Goal: Task Accomplishment & Management: Manage account settings

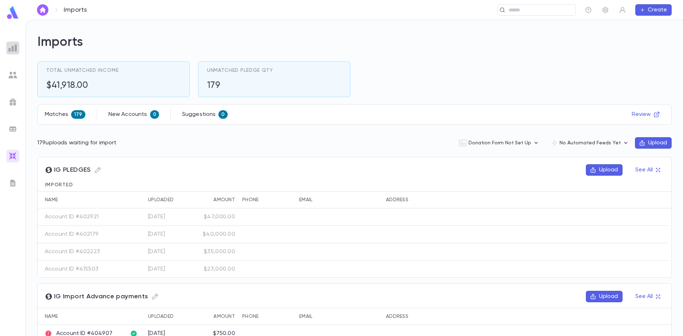
click at [13, 48] on img at bounding box center [13, 48] width 9 height 9
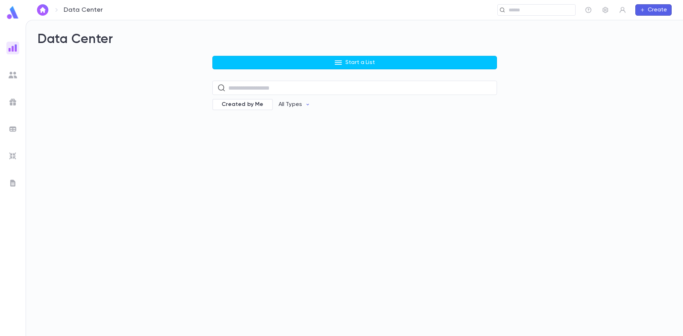
click at [14, 64] on ul at bounding box center [13, 187] width 26 height 297
click at [14, 68] on ul at bounding box center [13, 187] width 26 height 297
click at [15, 71] on img at bounding box center [13, 75] width 9 height 9
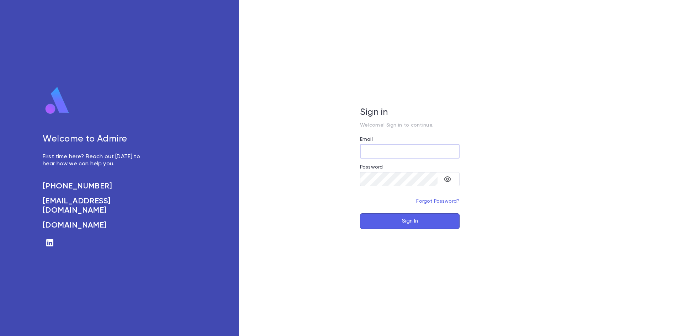
click at [371, 150] on input "Email" at bounding box center [410, 151] width 100 height 14
click at [379, 154] on input "Email" at bounding box center [410, 151] width 100 height 14
click at [380, 153] on input "Email" at bounding box center [410, 151] width 100 height 14
type input "**********"
click at [390, 218] on button "Sign In" at bounding box center [410, 221] width 100 height 16
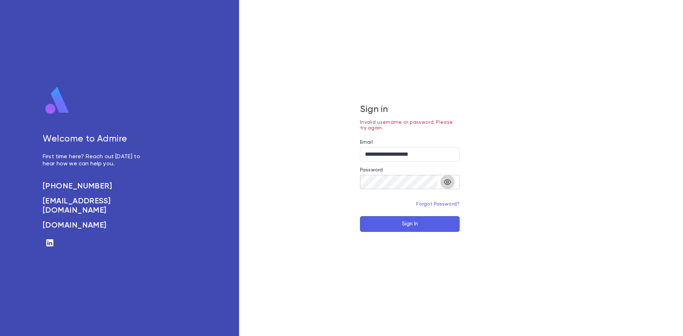
click at [453, 184] on button "toggle password visibility" at bounding box center [447, 182] width 14 height 14
click at [395, 221] on button "Sign In" at bounding box center [410, 224] width 100 height 16
click at [357, 183] on div "**********" at bounding box center [409, 168] width 341 height 336
click at [379, 222] on button "Sign In" at bounding box center [410, 224] width 100 height 16
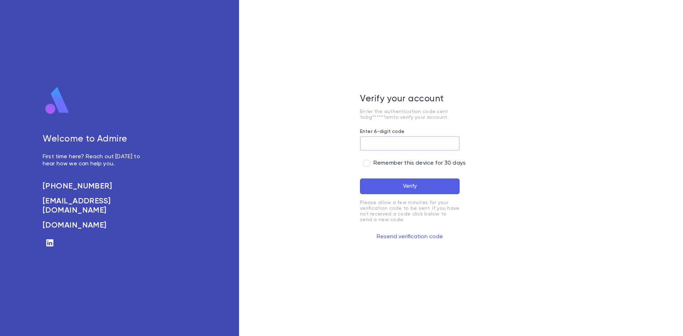
paste input "******"
type input "******"
click at [391, 191] on button "Verify" at bounding box center [410, 187] width 100 height 16
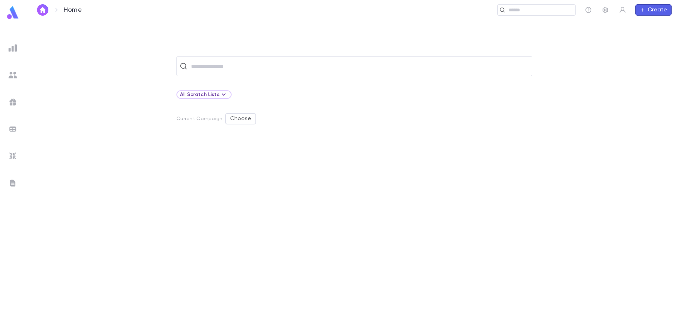
click at [325, 219] on div at bounding box center [265, 229] width 178 height 181
click at [296, 68] on input "text" at bounding box center [359, 66] width 340 height 14
click at [244, 68] on input "text" at bounding box center [359, 66] width 340 height 14
click at [276, 209] on div at bounding box center [265, 229] width 178 height 181
click at [504, 94] on div "All Scratch Lists" at bounding box center [354, 94] width 356 height 9
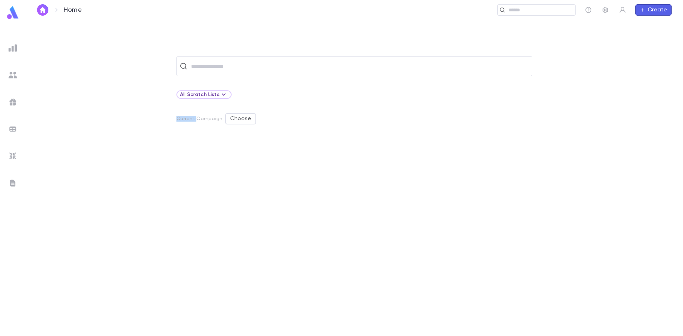
drag, startPoint x: 504, startPoint y: 94, endPoint x: 533, endPoint y: 99, distance: 29.7
click at [504, 94] on div "All Scratch Lists" at bounding box center [354, 94] width 356 height 9
click at [516, 198] on div at bounding box center [354, 237] width 356 height 197
click at [11, 10] on img at bounding box center [13, 13] width 14 height 14
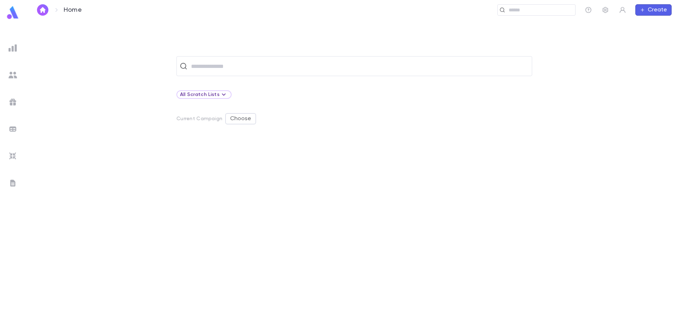
click at [41, 11] on img "button" at bounding box center [42, 10] width 9 height 6
click at [217, 66] on input "text" at bounding box center [359, 66] width 340 height 14
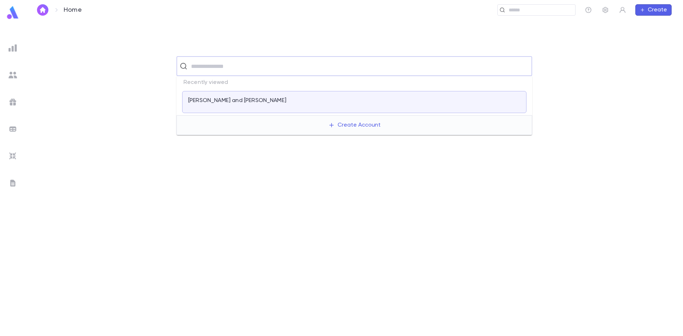
click at [237, 65] on input "text" at bounding box center [359, 66] width 340 height 14
click at [237, 61] on input "****" at bounding box center [353, 66] width 329 height 14
click at [194, 67] on input "****" at bounding box center [353, 66] width 329 height 14
type input "***"
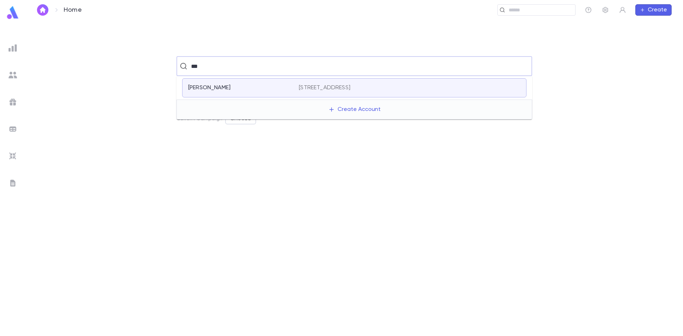
click at [276, 88] on div "Gold, Joel" at bounding box center [239, 87] width 102 height 7
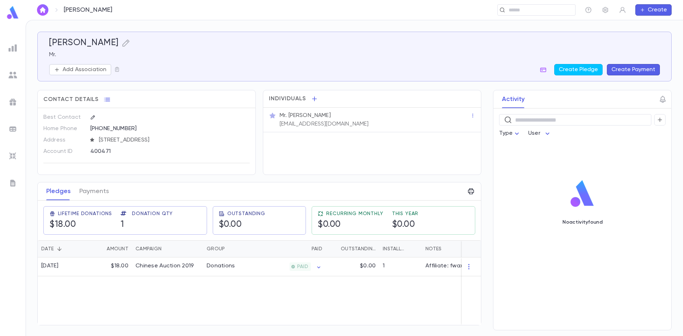
click at [14, 47] on img at bounding box center [13, 48] width 9 height 9
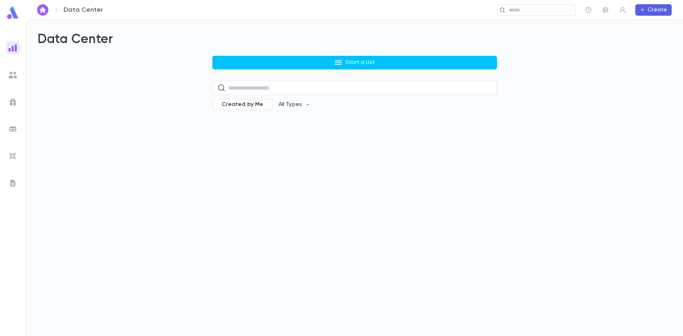
click at [9, 14] on img at bounding box center [13, 13] width 14 height 14
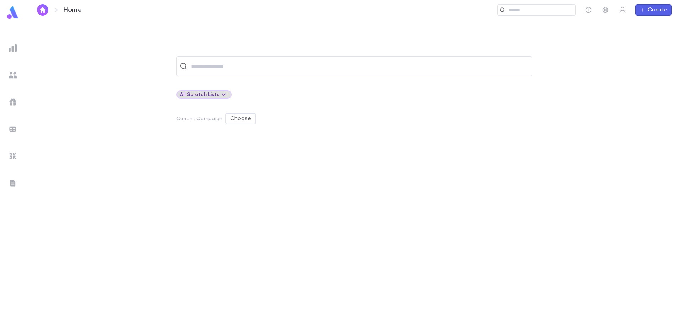
click at [213, 96] on div "All Scratch Lists" at bounding box center [204, 94] width 48 height 9
click at [279, 101] on div at bounding box center [341, 168] width 683 height 336
click at [190, 92] on div "All Scratch Lists" at bounding box center [204, 94] width 48 height 9
click at [201, 120] on p "Create Scratch List" at bounding box center [222, 120] width 53 height 7
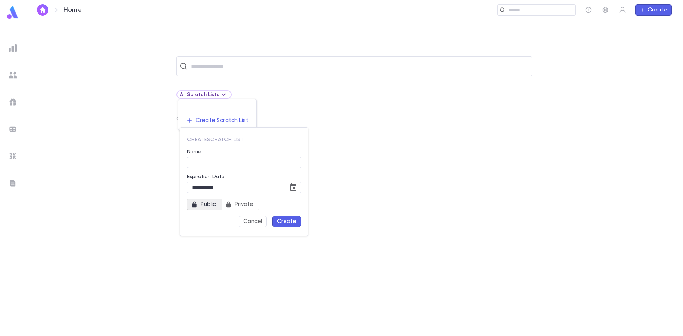
click at [360, 188] on div at bounding box center [341, 168] width 683 height 336
click at [120, 110] on div at bounding box center [341, 168] width 683 height 336
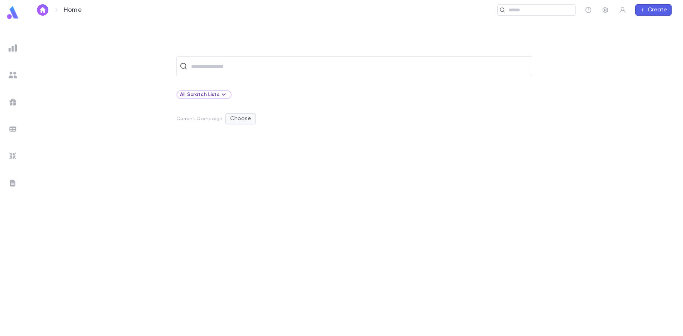
click at [234, 119] on button "Choose" at bounding box center [240, 118] width 31 height 11
click at [235, 133] on li "Show" at bounding box center [241, 132] width 30 height 11
click at [13, 103] on img at bounding box center [13, 102] width 9 height 9
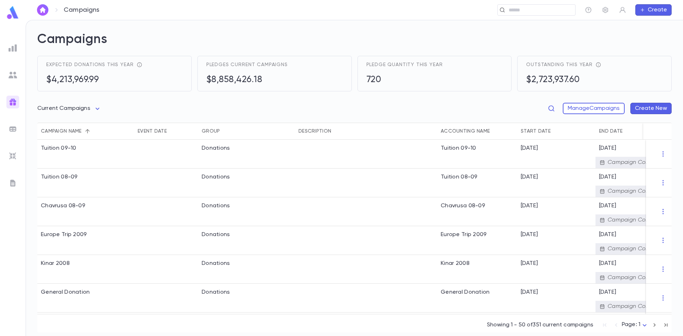
click at [13, 11] on img at bounding box center [13, 13] width 14 height 14
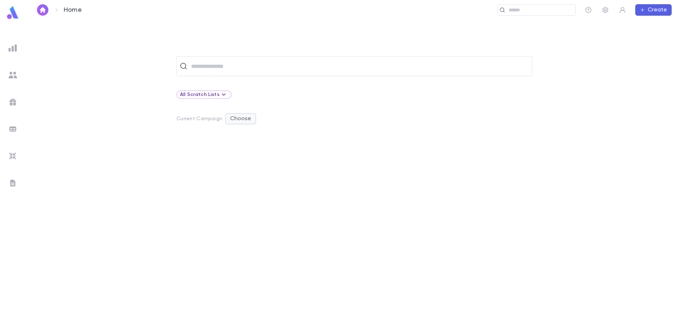
click at [243, 121] on button "Choose" at bounding box center [240, 118] width 31 height 11
click at [238, 141] on p "Change Current Campaign" at bounding box center [267, 144] width 73 height 7
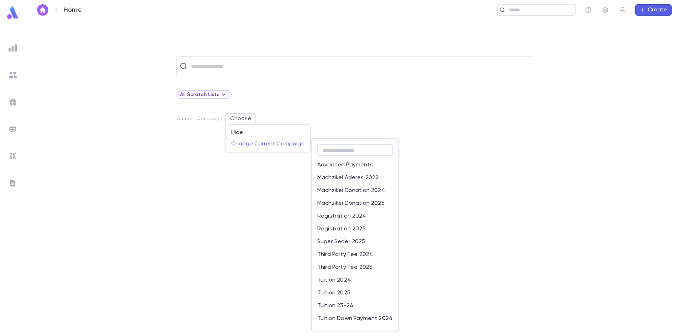
click at [344, 295] on p "Tuition 2025" at bounding box center [333, 293] width 33 height 7
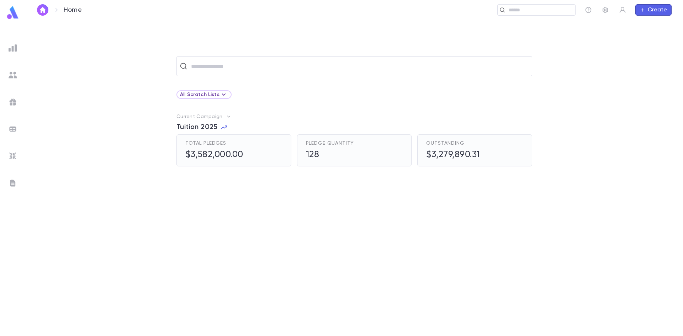
click at [227, 118] on icon "button" at bounding box center [228, 116] width 7 height 7
click at [235, 139] on p "Change Current Campaign" at bounding box center [267, 140] width 73 height 7
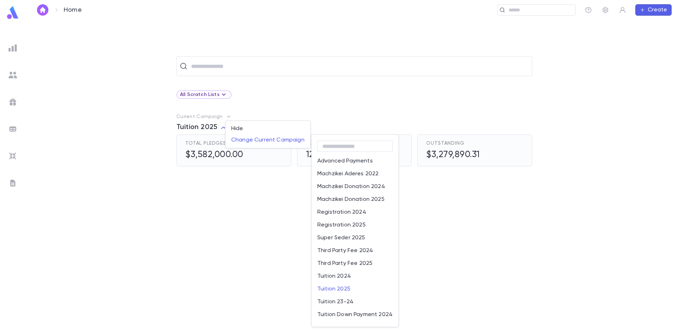
click at [258, 276] on div at bounding box center [341, 168] width 683 height 336
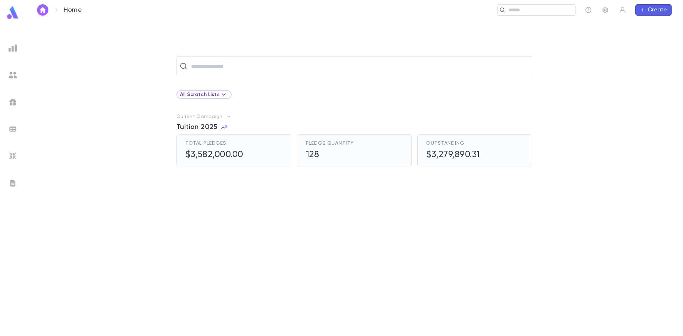
click at [224, 145] on span "Total Pledges" at bounding box center [205, 144] width 41 height 6
click at [215, 150] on div "Total Pledges $3,582,000.00" at bounding box center [214, 151] width 58 height 20
click at [215, 143] on span "Total Pledges" at bounding box center [205, 144] width 41 height 6
click at [214, 155] on h5 "$3,582,000.00" at bounding box center [214, 155] width 58 height 11
click at [214, 156] on h5 "$3,582,000.00" at bounding box center [214, 155] width 58 height 11
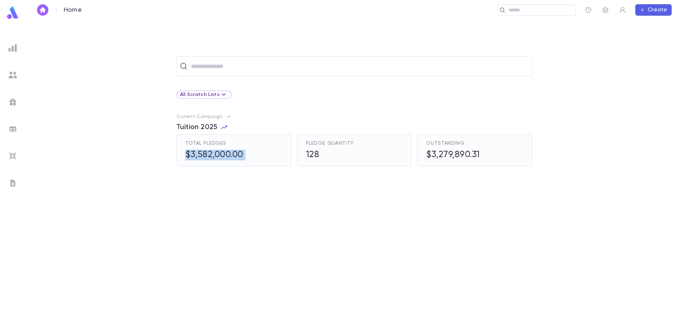
click at [214, 156] on h5 "$3,582,000.00" at bounding box center [214, 155] width 58 height 11
click at [193, 147] on div "Total Pledges $3,582,000.00" at bounding box center [214, 151] width 58 height 20
drag, startPoint x: 193, startPoint y: 147, endPoint x: 273, endPoint y: 147, distance: 80.4
click at [193, 147] on div "Total Pledges $3,582,000.00" at bounding box center [214, 151] width 58 height 20
click at [303, 149] on div "Pledge Quantity 128" at bounding box center [354, 150] width 115 height 32
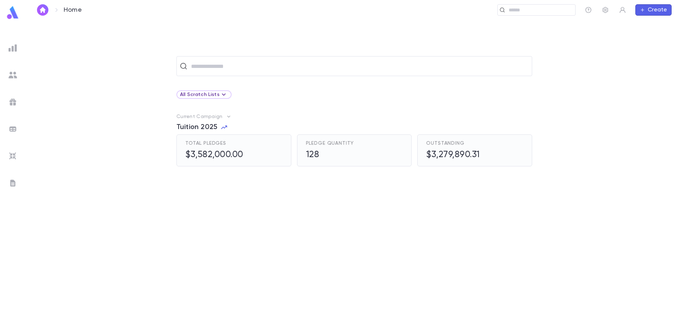
click at [307, 149] on div "Pledge Quantity 128" at bounding box center [330, 151] width 48 height 20
click at [317, 139] on div "Pledge Quantity 128" at bounding box center [354, 150] width 115 height 32
click at [223, 129] on icon "button" at bounding box center [224, 127] width 7 height 7
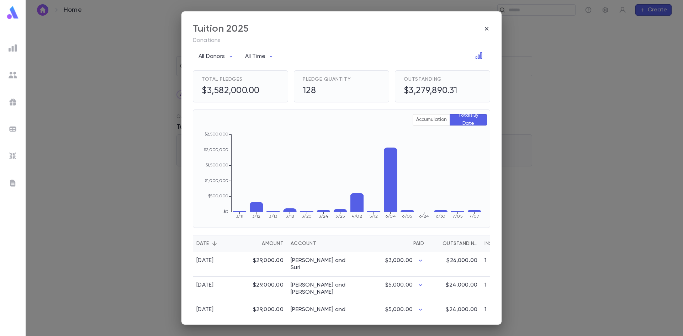
click at [341, 89] on h5 "128" at bounding box center [327, 91] width 48 height 11
click at [335, 78] on span "Pledge Quantity" at bounding box center [327, 79] width 48 height 6
click at [312, 92] on h5 "128" at bounding box center [327, 91] width 48 height 11
click at [345, 96] on div "Pledge Quantity 128" at bounding box center [341, 86] width 95 height 32
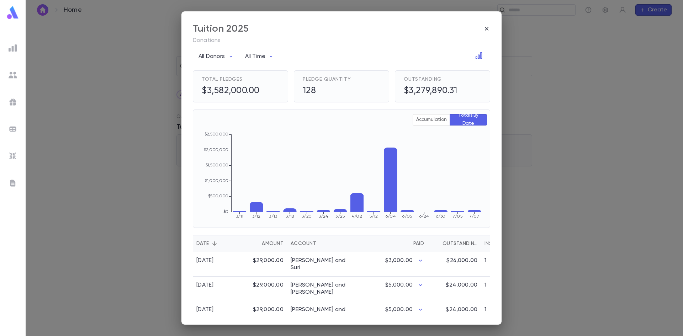
click at [319, 92] on h5 "128" at bounding box center [327, 91] width 48 height 11
click at [309, 83] on div "Pledge Quantity 128" at bounding box center [327, 86] width 48 height 20
click at [322, 86] on h5 "128" at bounding box center [327, 91] width 48 height 11
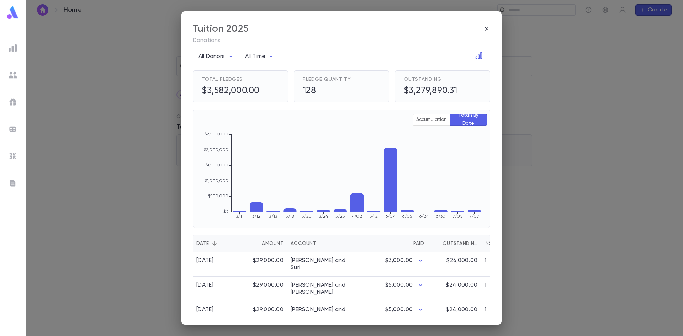
click at [312, 93] on h5 "128" at bounding box center [327, 91] width 48 height 11
click at [429, 123] on button "Accumulation" at bounding box center [431, 119] width 37 height 11
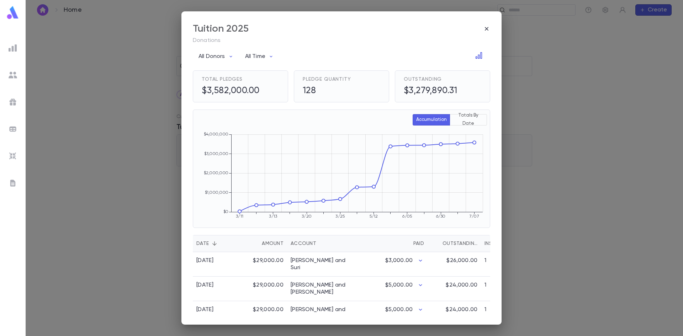
click at [458, 122] on button "Totals By Date" at bounding box center [468, 119] width 37 height 11
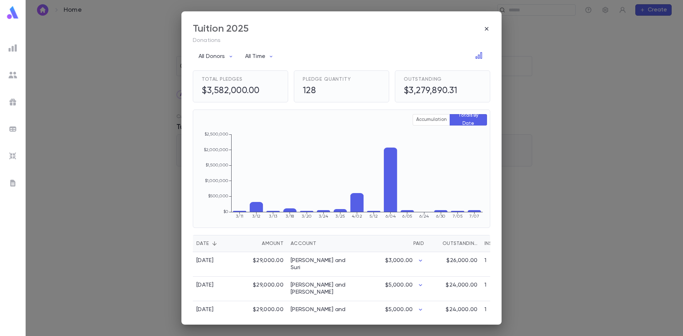
click at [303, 90] on h5 "128" at bounding box center [327, 91] width 48 height 11
click at [311, 80] on span "Pledge Quantity" at bounding box center [327, 79] width 48 height 6
click at [477, 60] on span at bounding box center [474, 62] width 7 height 7
click at [475, 56] on icon "Open in Data Center" at bounding box center [478, 55] width 7 height 7
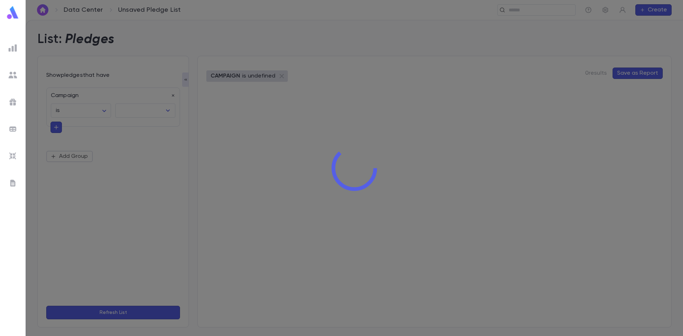
type input "**********"
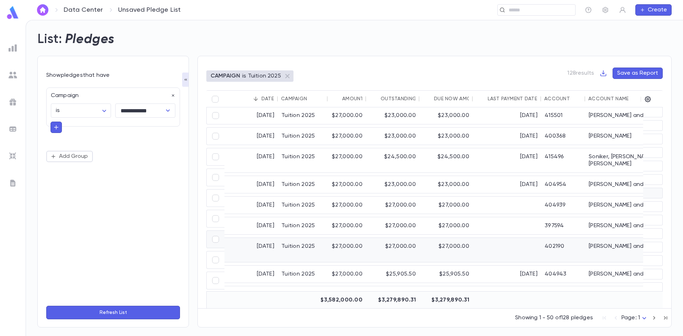
scroll to position [605, 0]
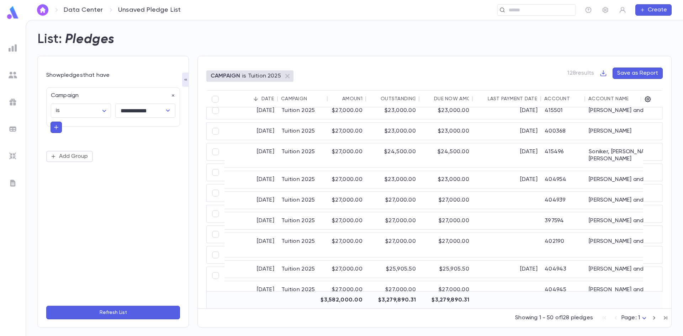
click at [626, 98] on div "Account Name" at bounding box center [608, 99] width 40 height 6
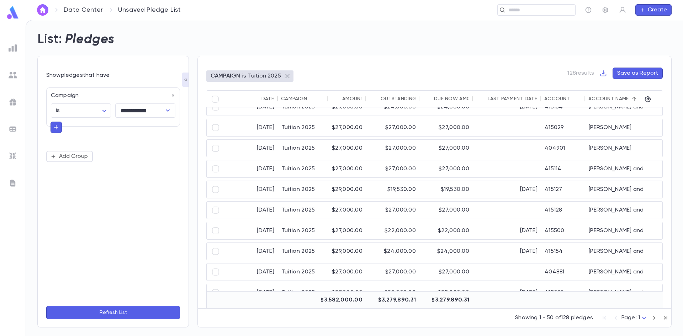
scroll to position [71, 0]
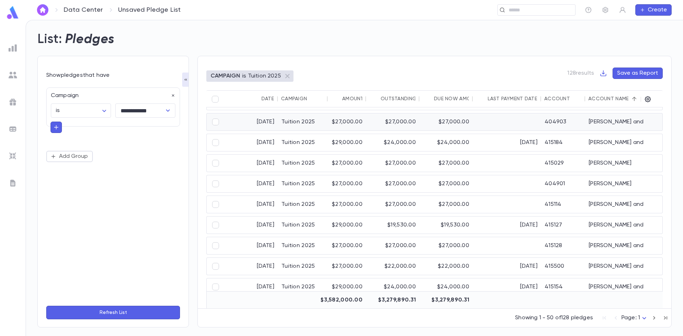
click at [614, 119] on div "[PERSON_NAME] and [PERSON_NAME]" at bounding box center [638, 121] width 107 height 17
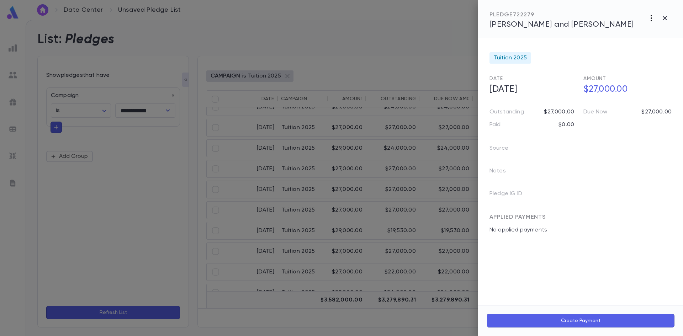
click at [651, 17] on icon "button" at bounding box center [651, 18] width 9 height 9
click at [652, 17] on div at bounding box center [341, 168] width 683 height 336
click at [501, 25] on span "Berger, Alex and Devorah" at bounding box center [561, 25] width 144 height 8
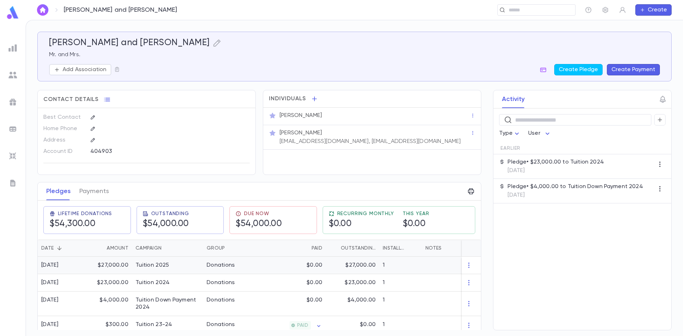
scroll to position [8, 0]
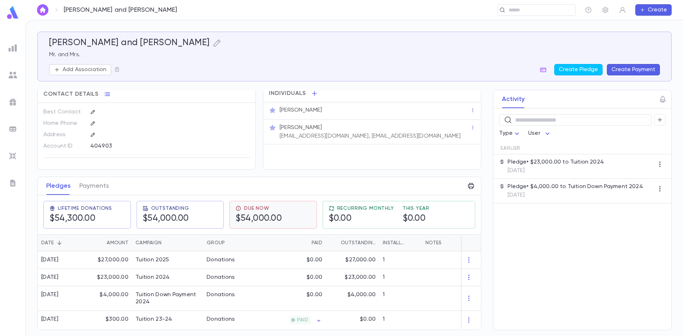
click at [266, 213] on h5 "$54,000.00" at bounding box center [258, 218] width 46 height 11
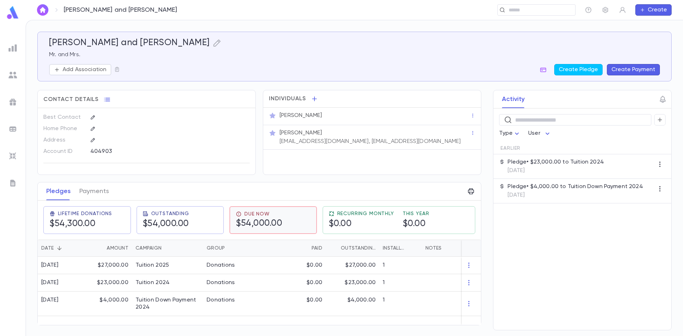
click at [249, 221] on h5 "$54,000.00" at bounding box center [259, 223] width 46 height 11
click at [213, 42] on icon "button" at bounding box center [217, 43] width 9 height 9
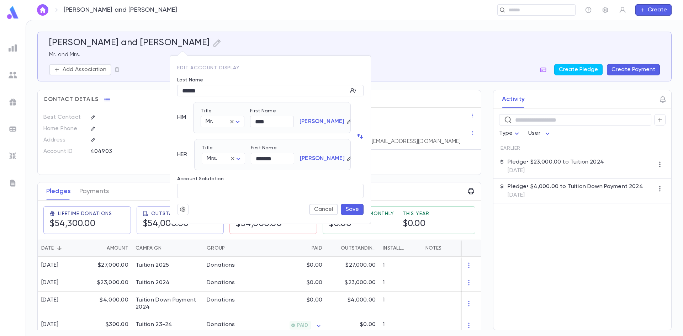
click at [117, 59] on div at bounding box center [341, 168] width 683 height 336
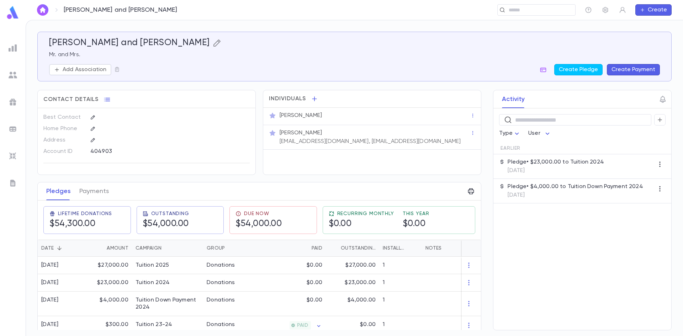
click at [213, 39] on icon "button" at bounding box center [217, 43] width 9 height 9
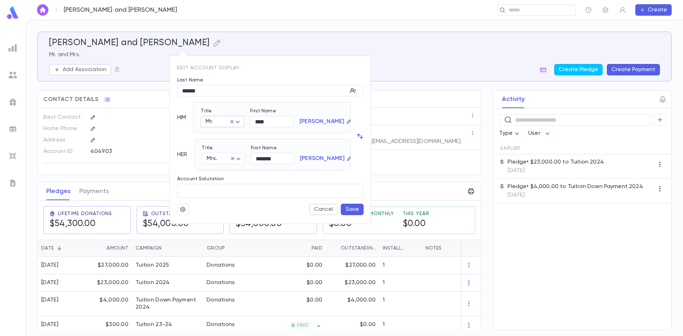
click at [240, 123] on body "Berger, Alex and Devorah ​ Create Berger, Alex and Devorah Mr. and Mrs. Add Ass…" at bounding box center [341, 178] width 683 height 316
click at [241, 72] on div at bounding box center [341, 168] width 683 height 336
click at [325, 208] on button "Cancel" at bounding box center [323, 209] width 29 height 11
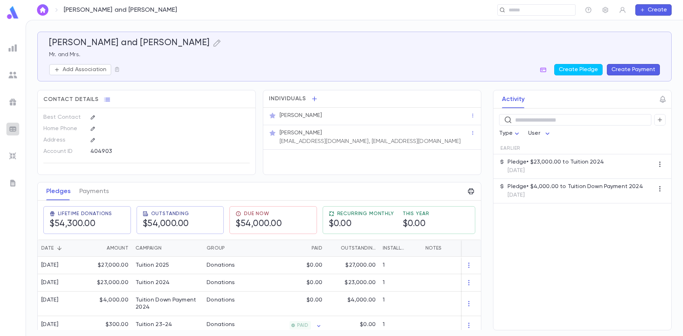
click at [14, 129] on img at bounding box center [13, 129] width 9 height 9
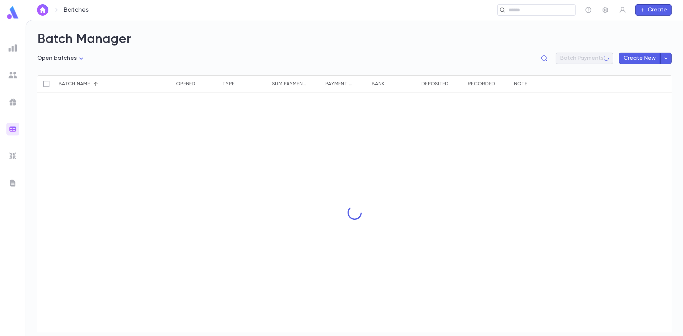
click at [13, 153] on img at bounding box center [13, 156] width 9 height 9
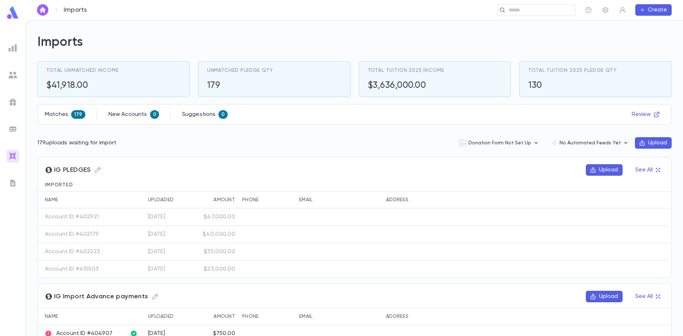
click at [12, 185] on img at bounding box center [13, 183] width 9 height 9
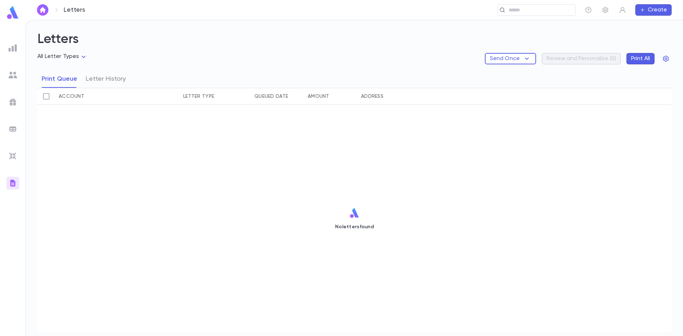
click at [13, 78] on img at bounding box center [13, 75] width 9 height 9
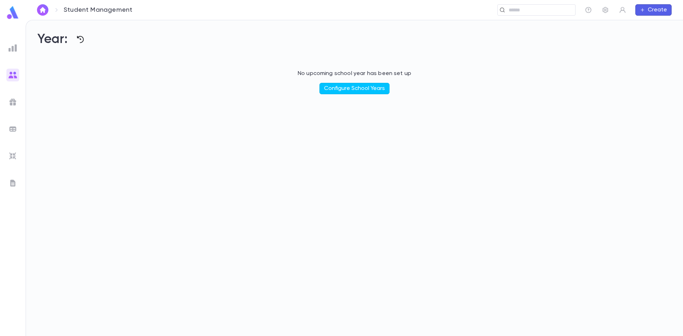
click at [80, 41] on icon "button" at bounding box center [80, 39] width 9 height 9
click at [363, 89] on div at bounding box center [341, 168] width 683 height 336
click at [375, 86] on button "Configure School Years" at bounding box center [354, 88] width 70 height 11
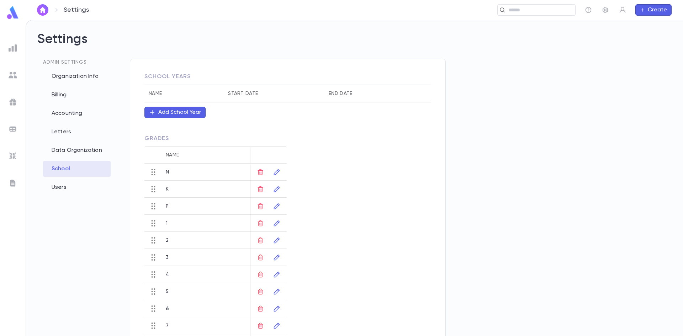
click at [180, 110] on div "Add School Year" at bounding box center [179, 112] width 43 height 7
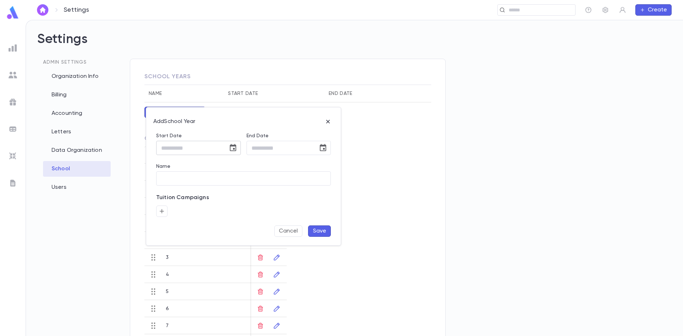
click at [165, 144] on input "Start Date" at bounding box center [189, 148] width 67 height 14
click at [293, 150] on input "End Date" at bounding box center [280, 148] width 67 height 14
click at [165, 146] on input "**********" at bounding box center [189, 148] width 67 height 14
click at [177, 150] on input "*********" at bounding box center [189, 148] width 67 height 14
click at [175, 150] on input "*********" at bounding box center [189, 148] width 67 height 14
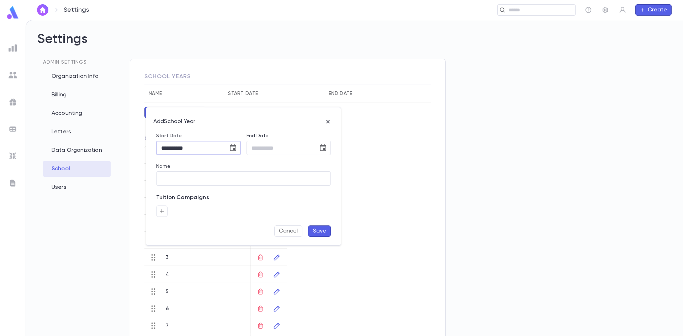
drag, startPoint x: 196, startPoint y: 147, endPoint x: 147, endPoint y: 146, distance: 49.1
click at [147, 146] on div "**********" at bounding box center [243, 176] width 195 height 138
type input "**********"
click at [254, 148] on input "End Date" at bounding box center [280, 148] width 67 height 14
type input "**********"
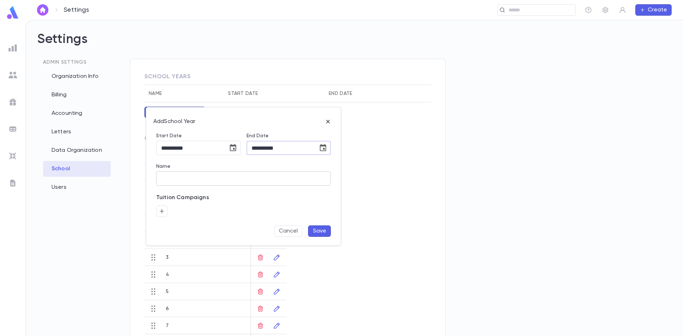
type input "*********"
click at [243, 175] on input "*********" at bounding box center [243, 179] width 175 height 14
click at [159, 212] on icon "button" at bounding box center [162, 211] width 6 height 7
click at [233, 229] on icon "Open" at bounding box center [233, 230] width 9 height 9
click at [192, 225] on input "text" at bounding box center [197, 230] width 60 height 14
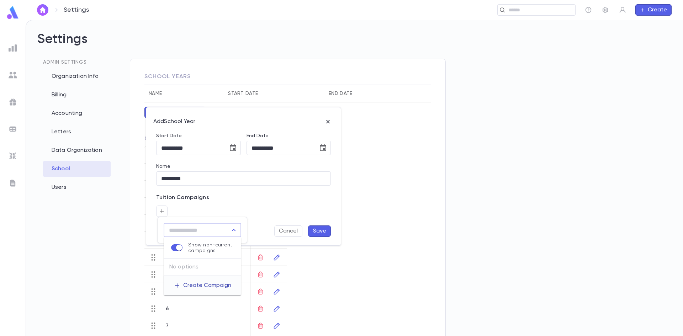
click at [194, 290] on button "Create Campaign" at bounding box center [202, 286] width 69 height 14
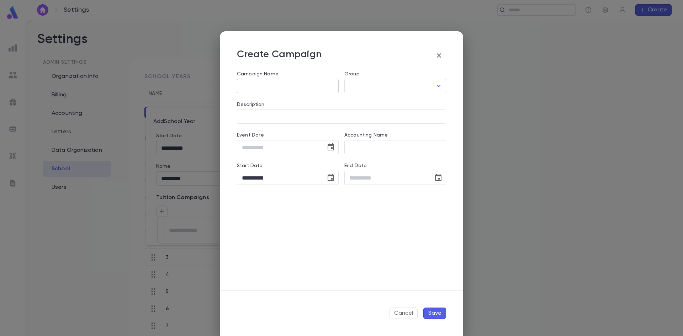
click at [302, 85] on input "Name" at bounding box center [288, 86] width 102 height 14
click at [406, 312] on button "Cancel" at bounding box center [404, 313] width 28 height 11
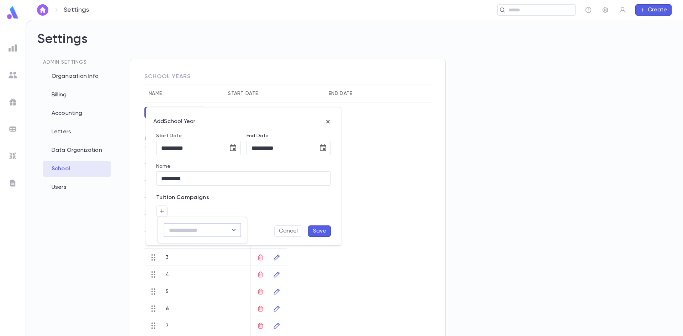
click at [162, 209] on div at bounding box center [341, 168] width 683 height 336
click at [323, 230] on button "Save" at bounding box center [319, 231] width 23 height 11
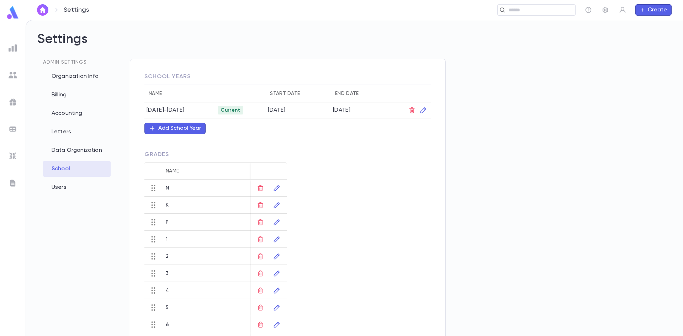
click at [182, 113] on td "[DATE]-[DATE]" at bounding box center [179, 110] width 71 height 16
click at [423, 111] on icon "button" at bounding box center [423, 110] width 7 height 7
click at [433, 208] on icon "button" at bounding box center [435, 209] width 6 height 7
click at [509, 228] on icon "Open" at bounding box center [507, 228] width 9 height 9
click at [563, 228] on div at bounding box center [341, 168] width 683 height 336
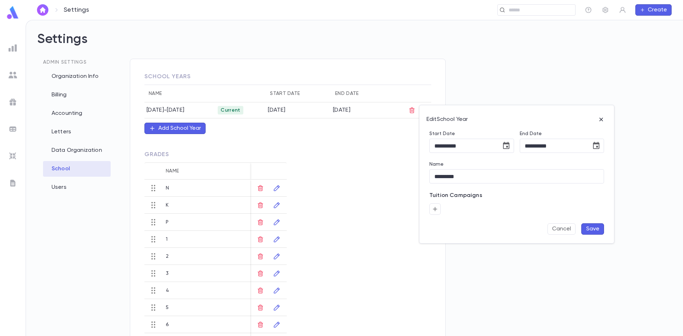
click at [563, 229] on button "Cancel" at bounding box center [561, 228] width 28 height 11
click at [14, 102] on img at bounding box center [13, 102] width 9 height 9
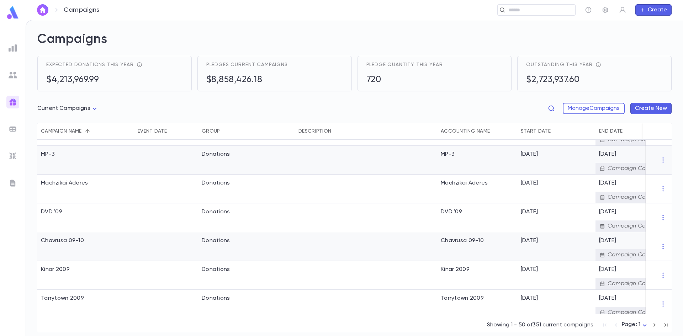
scroll to position [534, 0]
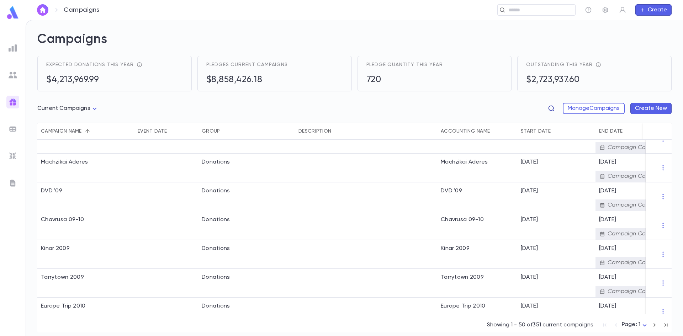
click at [551, 105] on icon "button" at bounding box center [551, 108] width 7 height 7
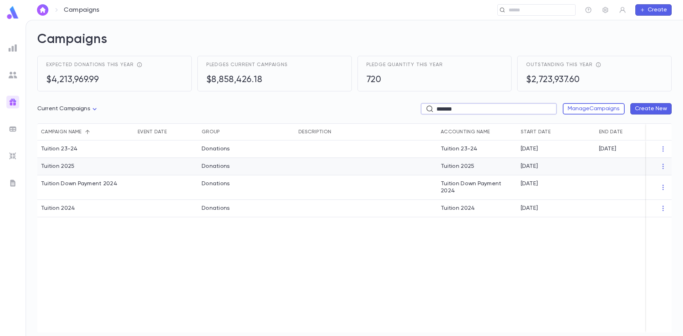
type input "*******"
click at [116, 165] on div "Tuition 2025" at bounding box center [85, 166] width 97 height 17
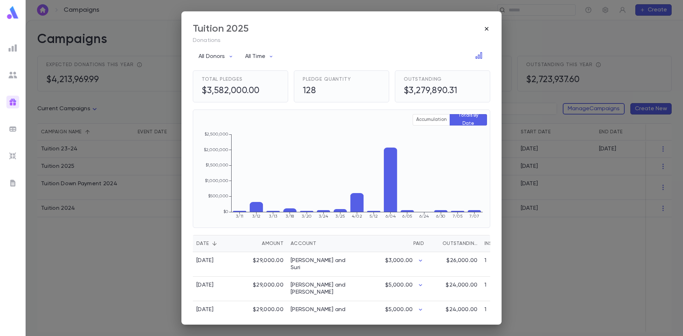
click at [487, 27] on icon "button" at bounding box center [486, 28] width 7 height 7
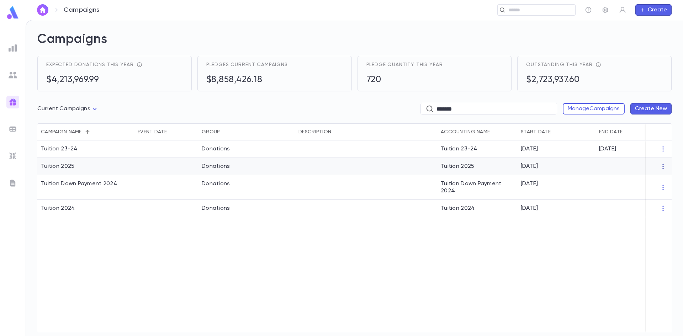
click at [665, 165] on icon "button" at bounding box center [662, 166] width 7 height 7
click at [634, 179] on li "Edit" at bounding box center [653, 178] width 52 height 11
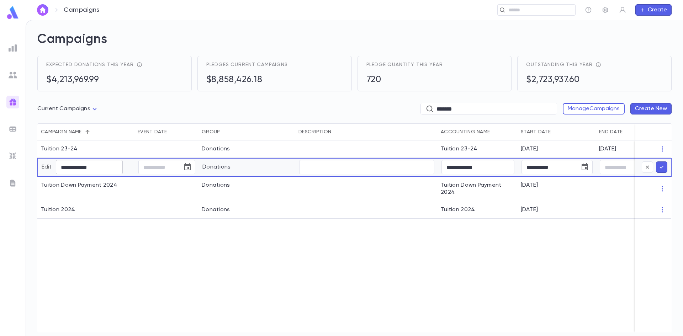
click at [101, 164] on input "**********" at bounding box center [89, 167] width 67 height 14
type input "**********"
click at [663, 168] on icon "submit" at bounding box center [661, 167] width 6 height 7
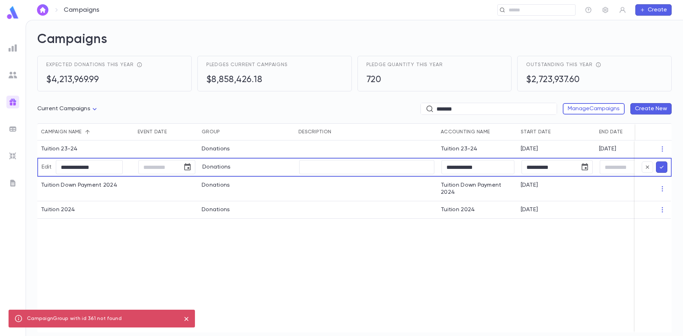
click at [185, 319] on icon "close" at bounding box center [186, 319] width 8 height 9
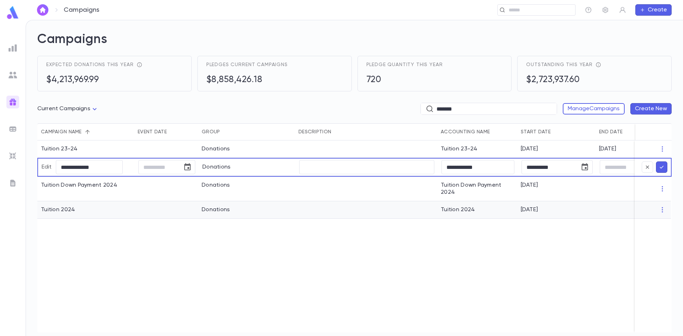
click at [224, 245] on div "**********" at bounding box center [373, 237] width 673 height 192
click at [619, 168] on input "tel" at bounding box center [626, 167] width 53 height 14
click at [159, 166] on input "tel" at bounding box center [157, 167] width 39 height 14
click at [496, 171] on input "**********" at bounding box center [477, 167] width 73 height 14
click at [446, 169] on input "**********" at bounding box center [477, 167] width 73 height 14
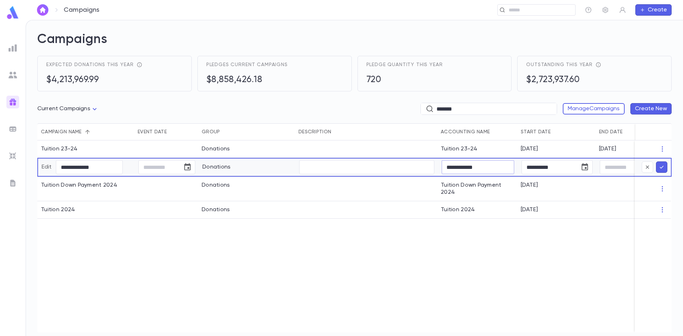
click at [662, 167] on icon "submit" at bounding box center [662, 167] width 4 height 3
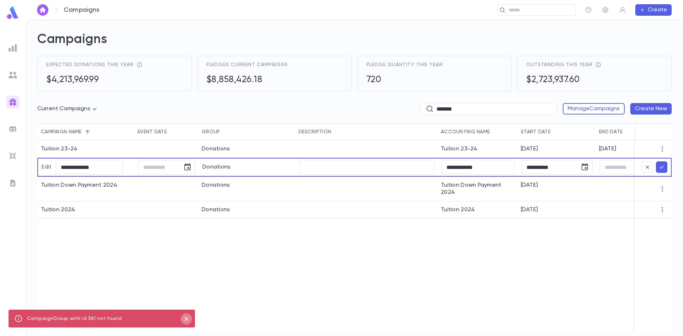
click at [187, 319] on icon "close" at bounding box center [186, 319] width 4 height 4
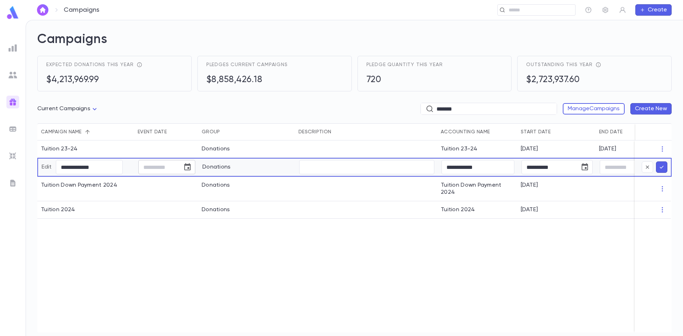
click at [147, 172] on input "tel" at bounding box center [157, 167] width 39 height 14
type input "**********"
click at [252, 253] on div "**********" at bounding box center [373, 237] width 673 height 192
click at [661, 168] on icon "submit" at bounding box center [662, 167] width 4 height 3
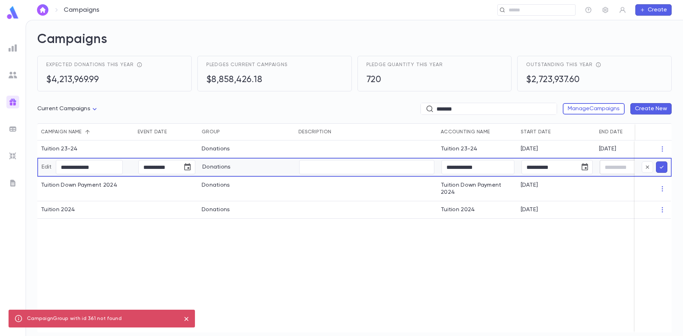
click at [610, 169] on input "tel" at bounding box center [626, 167] width 53 height 14
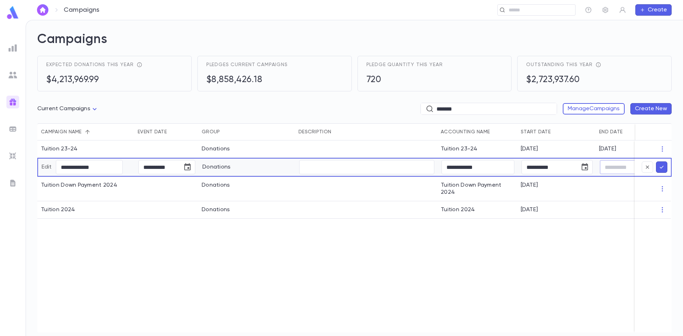
type input "**********"
click at [620, 168] on input "**********" at bounding box center [626, 167] width 53 height 14
click at [630, 170] on input "**********" at bounding box center [626, 167] width 53 height 14
click at [663, 168] on icon "submit" at bounding box center [661, 167] width 6 height 7
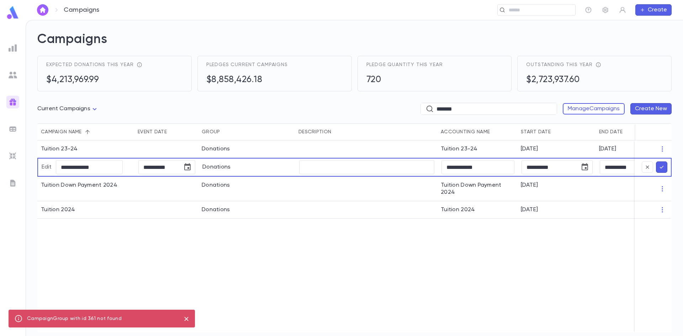
click at [77, 318] on div "CampaignGroup with id 361 not found" at bounding box center [74, 319] width 95 height 14
click at [62, 168] on input "**********" at bounding box center [89, 167] width 67 height 14
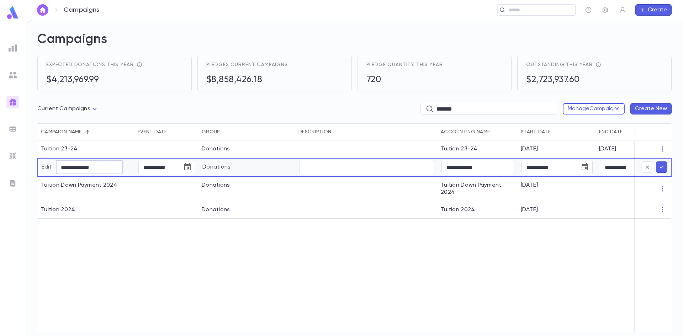
drag, startPoint x: 59, startPoint y: 169, endPoint x: 48, endPoint y: 169, distance: 10.7
click at [48, 169] on div "**********" at bounding box center [82, 167] width 81 height 14
click at [461, 261] on div "**********" at bounding box center [373, 237] width 673 height 192
click at [661, 166] on icon "submit" at bounding box center [661, 167] width 6 height 7
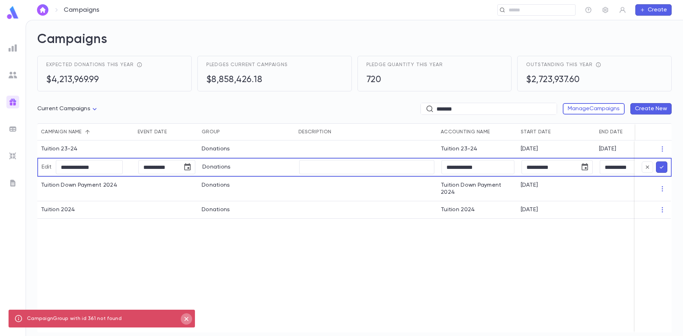
click at [187, 318] on icon "close" at bounding box center [186, 319] width 8 height 9
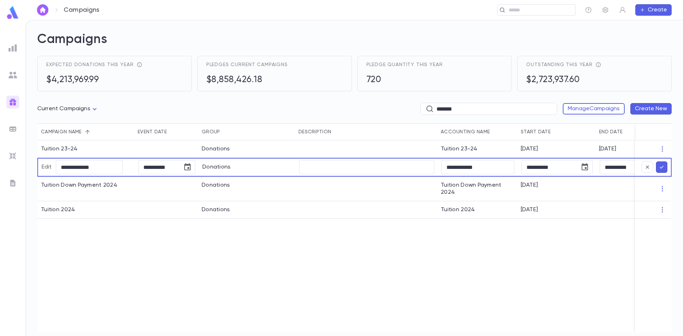
click at [80, 237] on div "**********" at bounding box center [373, 237] width 673 height 192
click at [11, 99] on img at bounding box center [13, 102] width 9 height 9
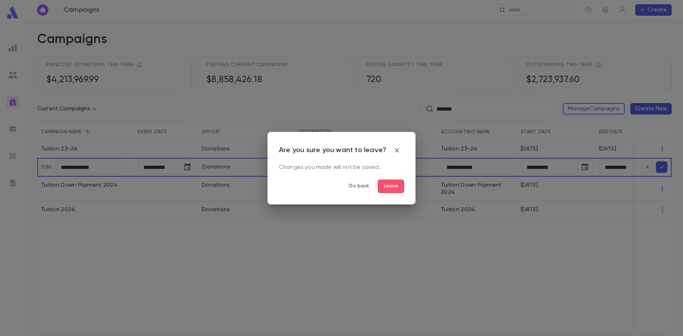
click at [386, 189] on button "Leave" at bounding box center [391, 187] width 26 height 14
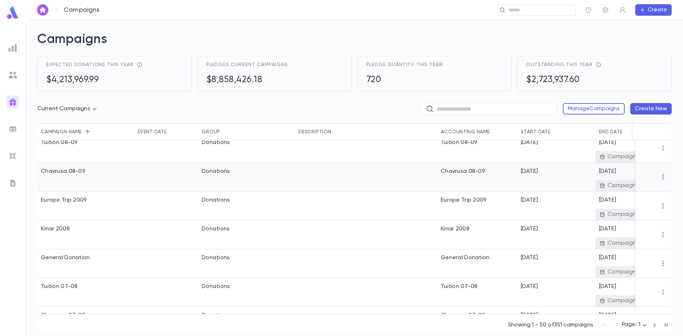
scroll to position [36, 0]
click at [14, 74] on img at bounding box center [13, 75] width 9 height 9
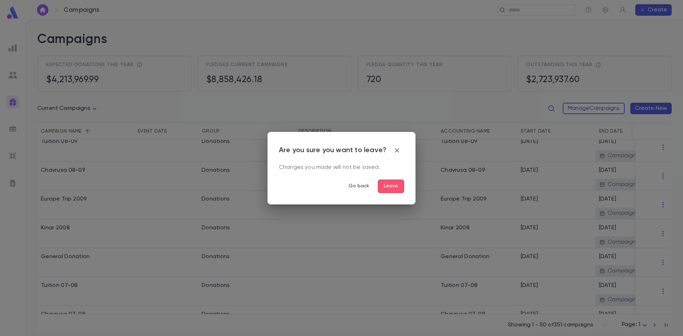
click at [397, 184] on button "Leave" at bounding box center [391, 187] width 26 height 14
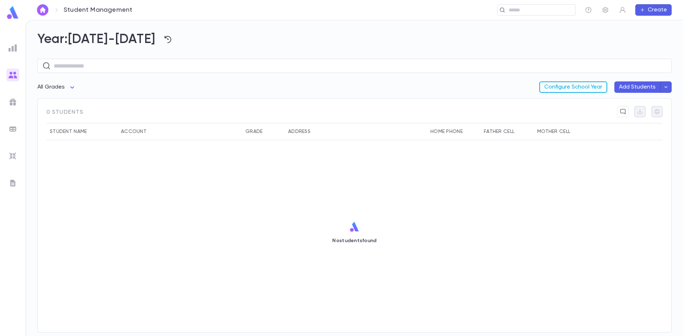
click at [578, 87] on button "Configure School Year" at bounding box center [573, 86] width 68 height 11
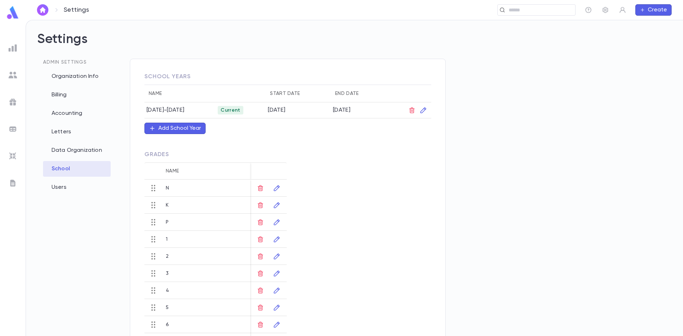
click at [429, 110] on td at bounding box center [408, 110] width 46 height 16
click at [425, 110] on icon "button" at bounding box center [423, 110] width 6 height 6
click at [434, 208] on icon "button" at bounding box center [435, 209] width 6 height 7
click at [465, 229] on input "text" at bounding box center [470, 228] width 60 height 14
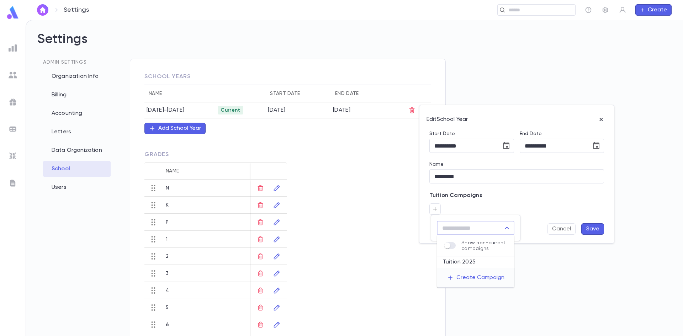
click at [465, 260] on li "Tuition 2025" at bounding box center [476, 261] width 78 height 11
type input "**********"
click at [585, 230] on button "Save" at bounding box center [592, 228] width 23 height 11
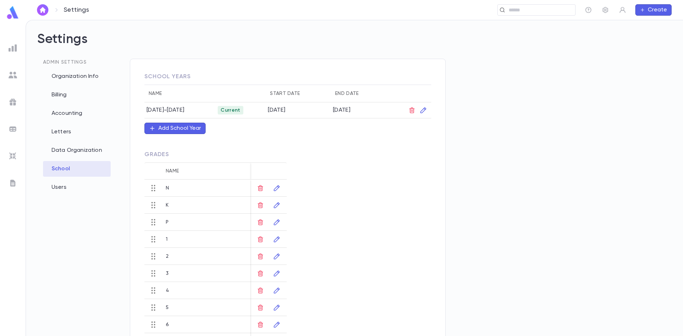
click at [14, 101] on img at bounding box center [13, 102] width 9 height 9
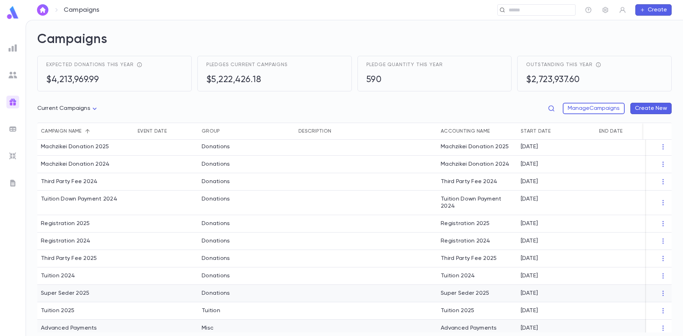
scroll to position [44, 0]
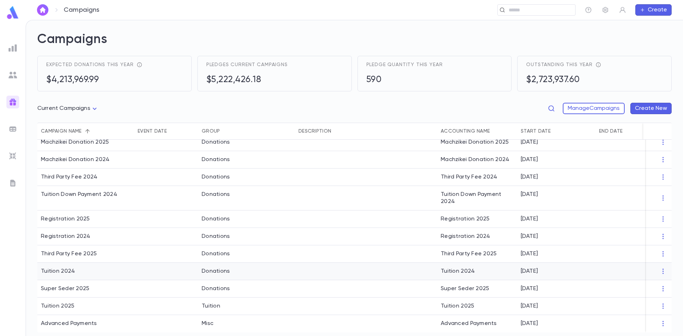
click at [79, 268] on div "Tuition 2024" at bounding box center [85, 271] width 97 height 17
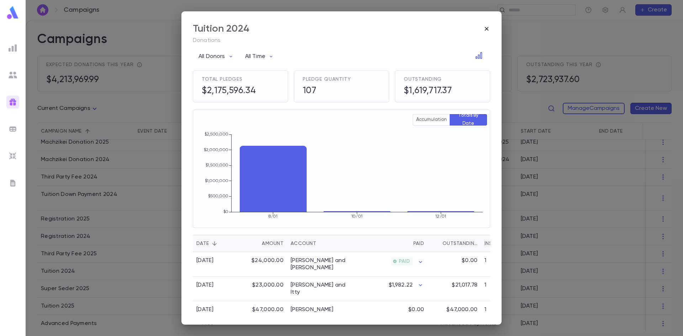
click at [487, 27] on icon "button" at bounding box center [486, 28] width 7 height 7
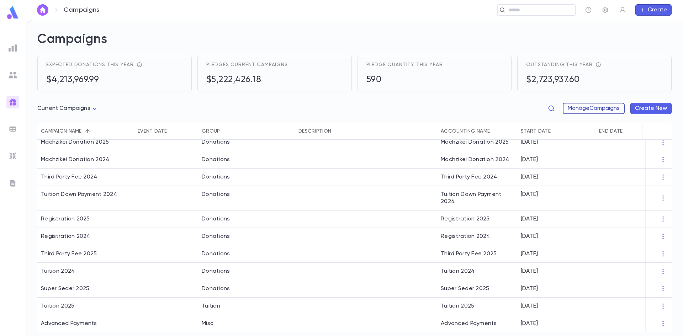
click at [594, 110] on button "Manage Campaigns" at bounding box center [594, 108] width 62 height 11
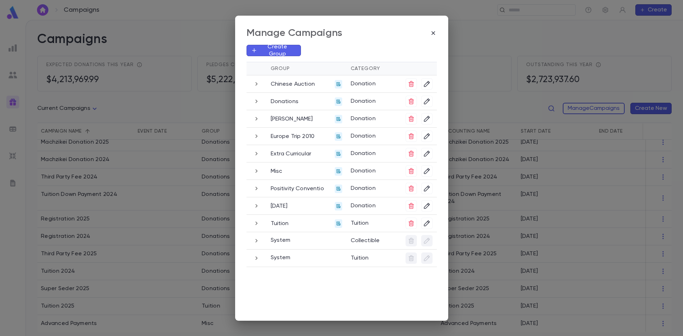
click at [256, 85] on icon "button" at bounding box center [257, 84] width 8 height 9
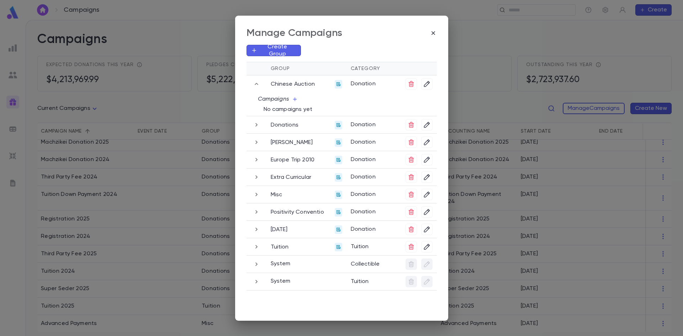
click at [254, 85] on icon "button" at bounding box center [257, 84] width 8 height 9
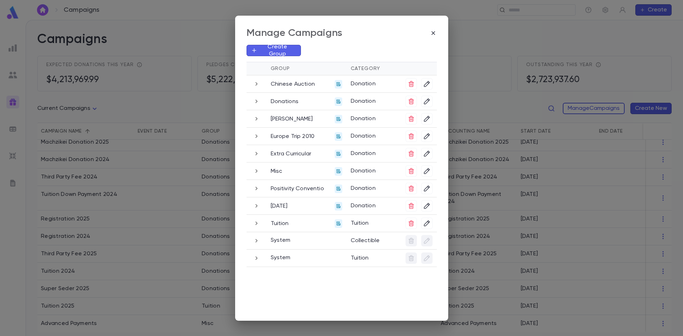
click at [257, 222] on icon "button" at bounding box center [257, 223] width 8 height 9
click at [294, 238] on icon "button" at bounding box center [295, 239] width 6 height 6
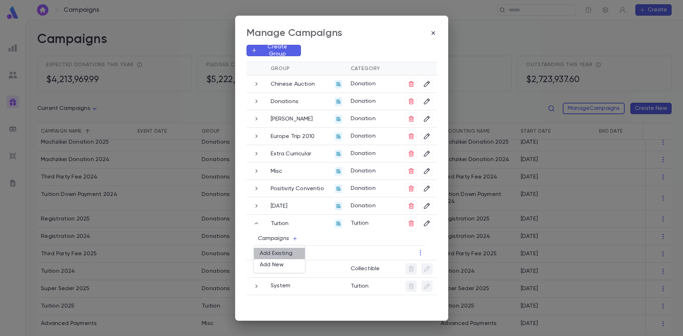
click at [280, 253] on li "Add Existing" at bounding box center [279, 253] width 51 height 11
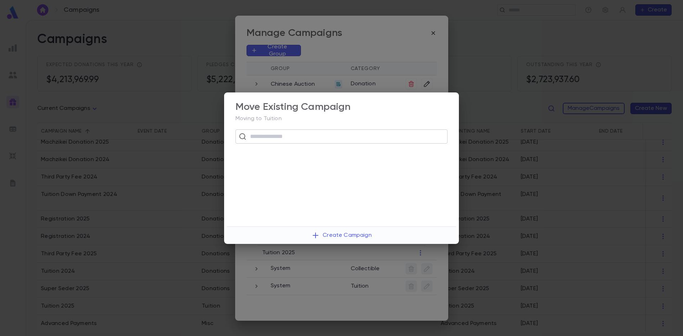
click at [283, 138] on input "text" at bounding box center [346, 137] width 196 height 14
click at [280, 136] on input "*******" at bounding box center [341, 137] width 186 height 14
type input "******"
click at [269, 157] on p "Tuition 09-10 • Donations" at bounding box center [341, 156] width 189 height 7
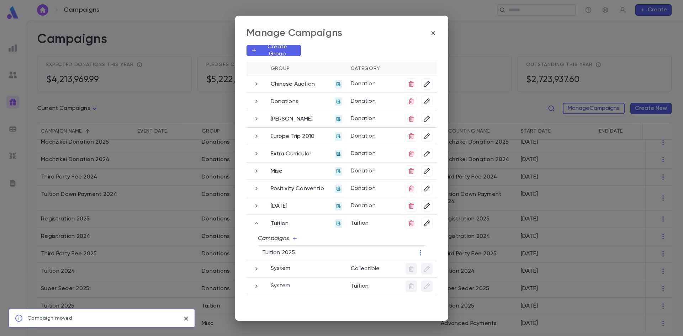
click at [263, 178] on div at bounding box center [354, 168] width 657 height 336
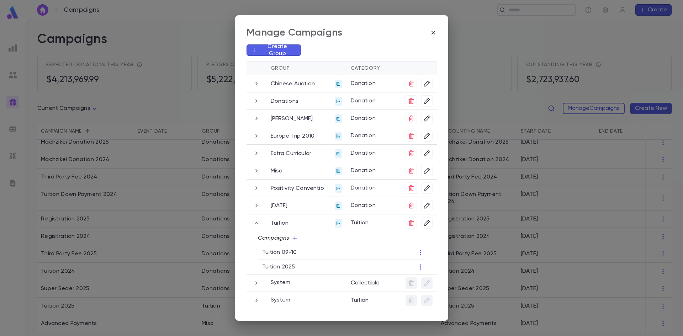
click at [293, 237] on icon "button" at bounding box center [295, 238] width 6 height 6
click at [288, 254] on li "Add Existing" at bounding box center [279, 253] width 51 height 11
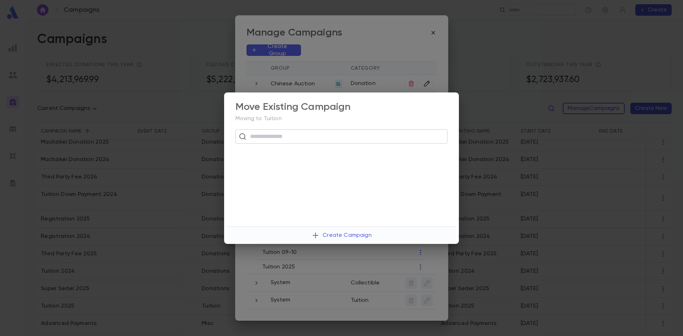
click at [290, 139] on input "text" at bounding box center [346, 137] width 196 height 14
type input "***"
click at [282, 198] on p "Tuition 2008 • Donations" at bounding box center [341, 198] width 189 height 7
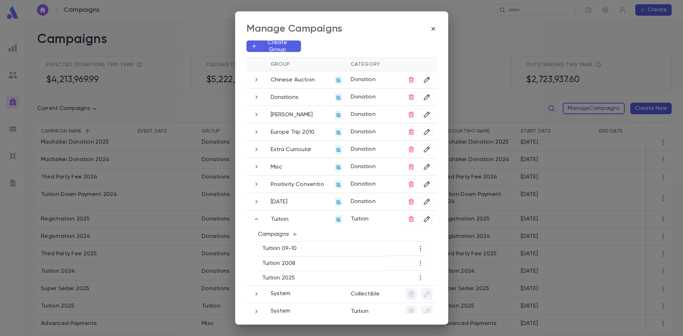
click at [420, 250] on icon "button" at bounding box center [420, 248] width 7 height 7
click at [427, 259] on li "Edit" at bounding box center [443, 260] width 52 height 11
type input "*******"
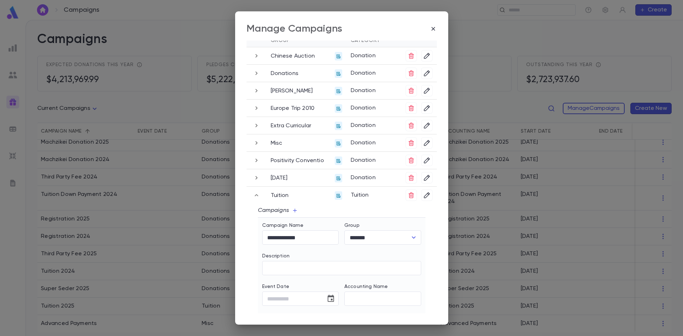
scroll to position [36, 0]
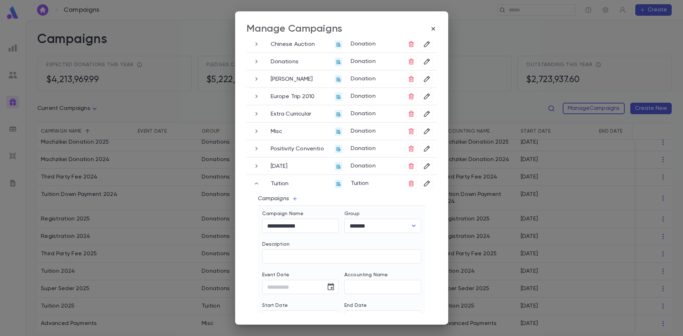
click at [391, 237] on div "Description ​" at bounding box center [338, 248] width 165 height 31
click at [435, 26] on icon "button" at bounding box center [433, 28] width 7 height 7
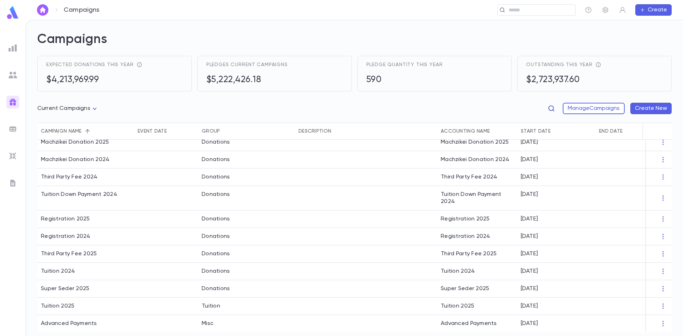
click at [548, 108] on icon "button" at bounding box center [551, 108] width 7 height 7
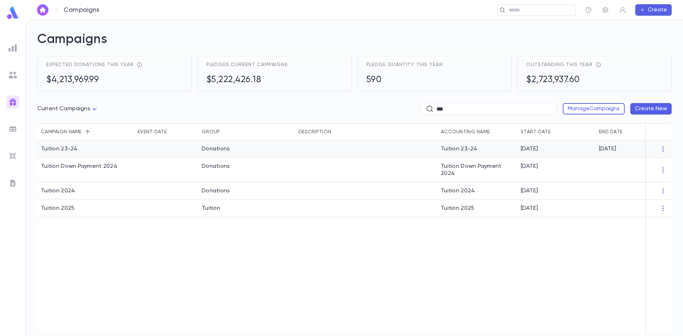
click at [217, 148] on div "Donations" at bounding box center [216, 148] width 28 height 7
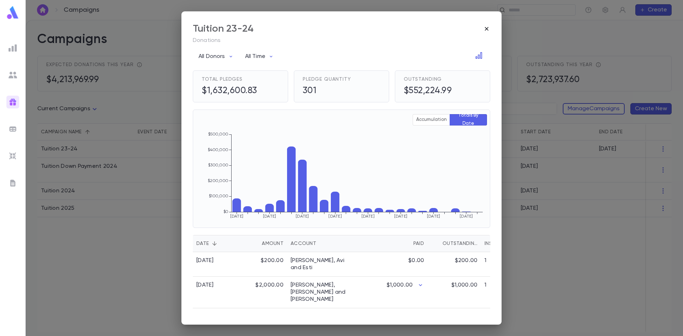
click at [485, 32] on icon "button" at bounding box center [486, 28] width 7 height 7
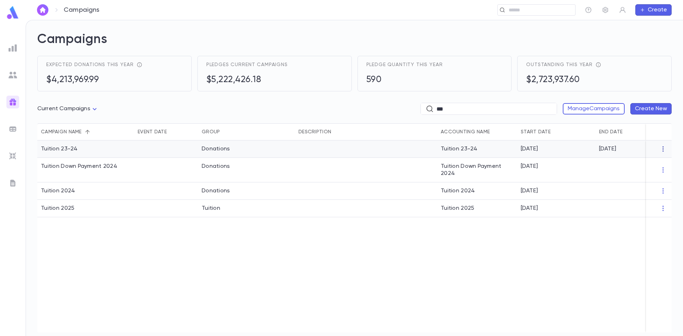
click at [662, 146] on icon "button" at bounding box center [662, 148] width 7 height 7
click at [638, 160] on li "Edit" at bounding box center [653, 160] width 52 height 11
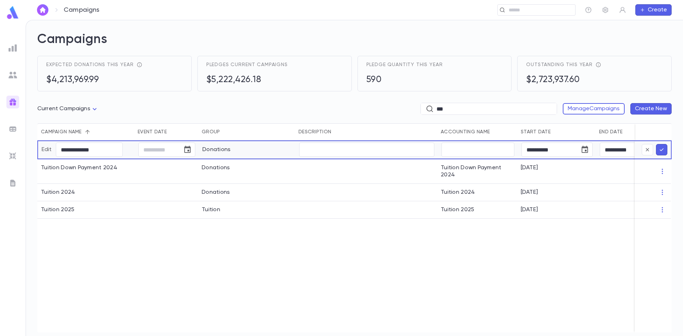
click at [212, 149] on div "Donations" at bounding box center [216, 150] width 28 height 14
click at [226, 148] on div "Donations" at bounding box center [216, 150] width 28 height 14
click at [495, 107] on input "***" at bounding box center [493, 109] width 115 height 11
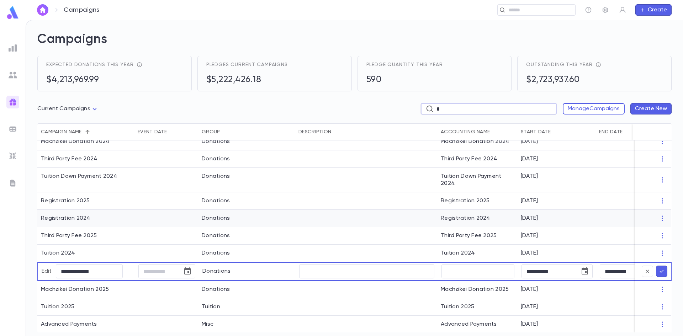
scroll to position [11, 0]
click at [656, 265] on button "submit" at bounding box center [661, 270] width 11 height 11
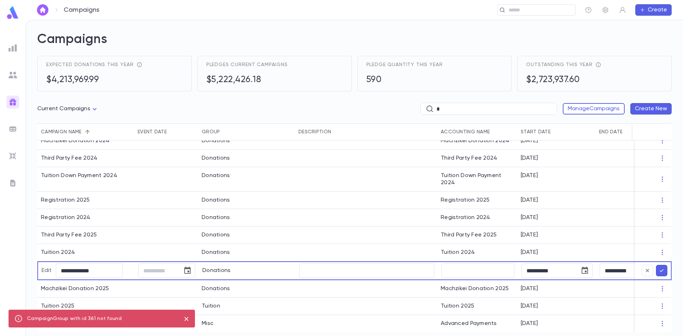
click at [449, 109] on input "*" at bounding box center [493, 109] width 115 height 11
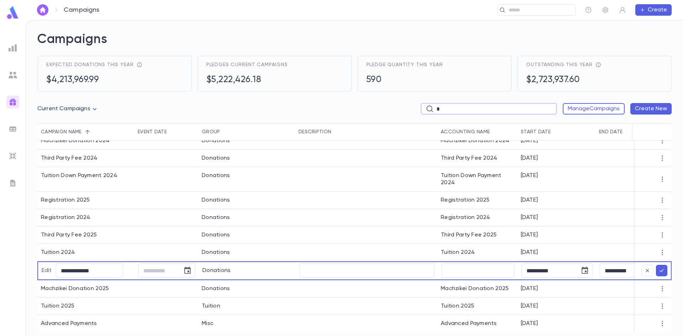
type input "*******"
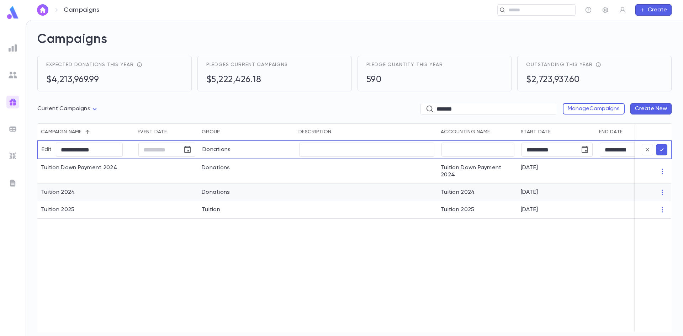
click at [58, 195] on div "Tuition 2024" at bounding box center [58, 192] width 34 height 7
click at [62, 194] on div "Tuition 2024" at bounding box center [58, 192] width 34 height 7
click at [524, 192] on p "7/10/2024" at bounding box center [529, 192] width 17 height 7
click at [52, 188] on div "Tuition 2024" at bounding box center [85, 192] width 97 height 17
click at [53, 191] on div "Tuition 2024" at bounding box center [58, 192] width 34 height 7
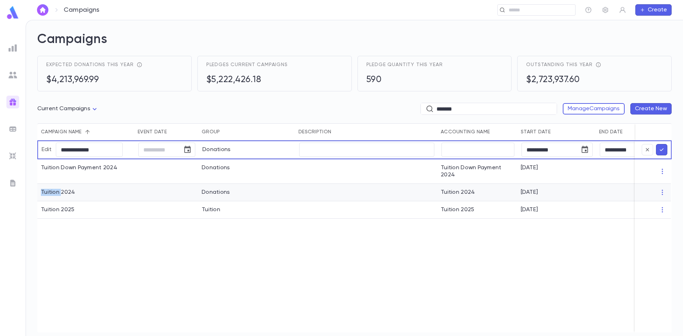
click at [53, 191] on div "Tuition 2024" at bounding box center [58, 192] width 34 height 7
click at [70, 192] on div "Tuition 2024" at bounding box center [58, 192] width 34 height 7
click at [67, 189] on div "Tuition 2024" at bounding box center [58, 192] width 34 height 7
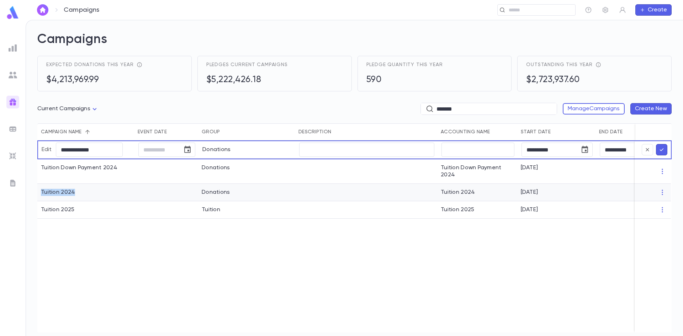
click at [67, 189] on div "Tuition 2024" at bounding box center [58, 192] width 34 height 7
click at [119, 201] on div "Tuition 2024" at bounding box center [85, 192] width 97 height 17
click at [64, 193] on div "Tuition 2024" at bounding box center [58, 192] width 34 height 7
click at [663, 194] on icon "button" at bounding box center [662, 192] width 7 height 7
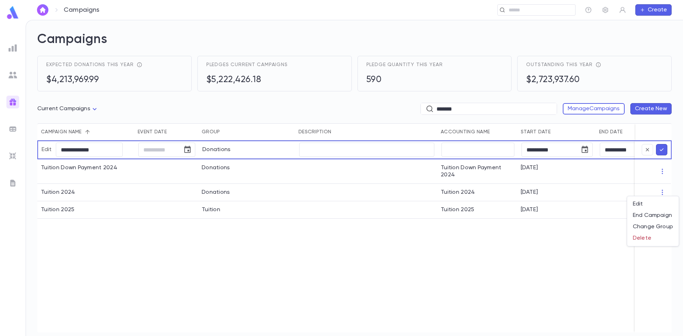
click at [479, 283] on div at bounding box center [341, 168] width 683 height 336
click at [647, 149] on icon "button" at bounding box center [647, 149] width 3 height 3
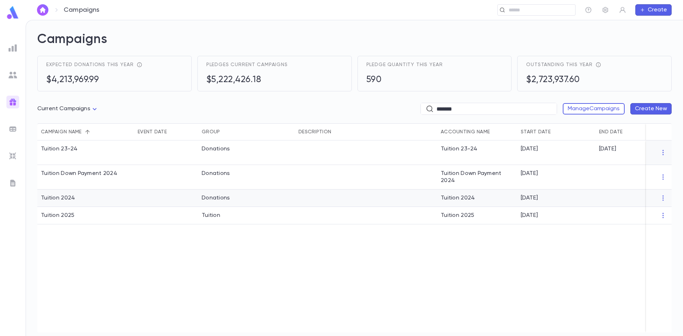
click at [542, 194] on div "7/10/2024" at bounding box center [556, 198] width 78 height 17
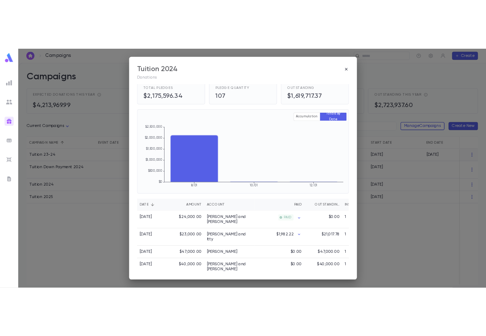
scroll to position [36, 0]
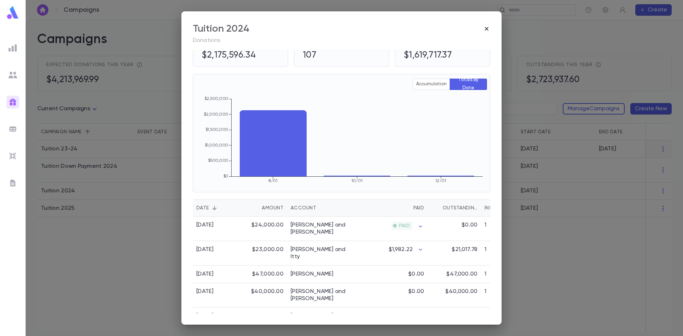
click at [488, 27] on icon "button" at bounding box center [487, 29] width 4 height 4
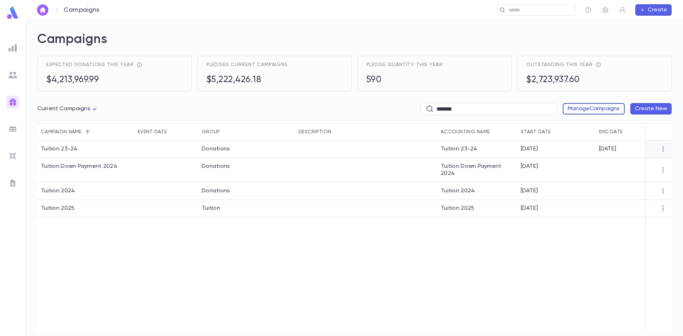
click at [582, 108] on button "Manage Campaigns" at bounding box center [594, 108] width 62 height 11
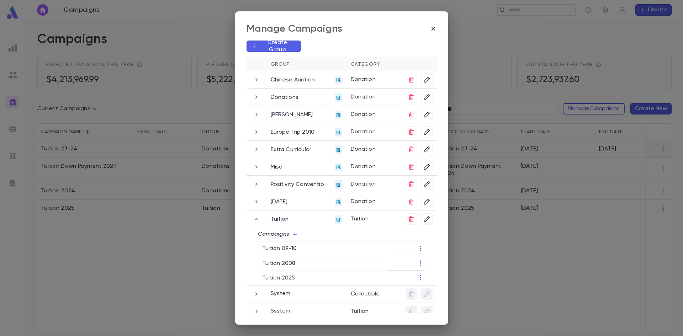
click at [256, 218] on icon "button" at bounding box center [257, 219] width 8 height 9
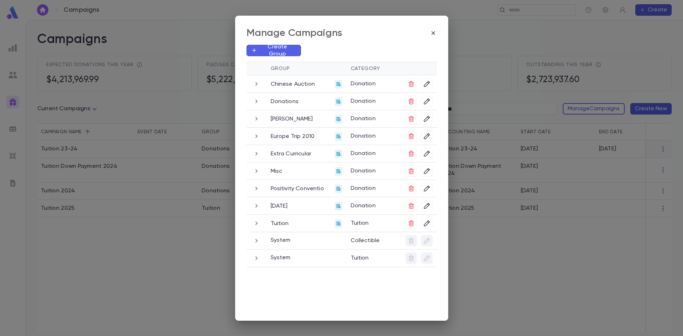
click at [256, 219] on icon "button" at bounding box center [257, 223] width 8 height 9
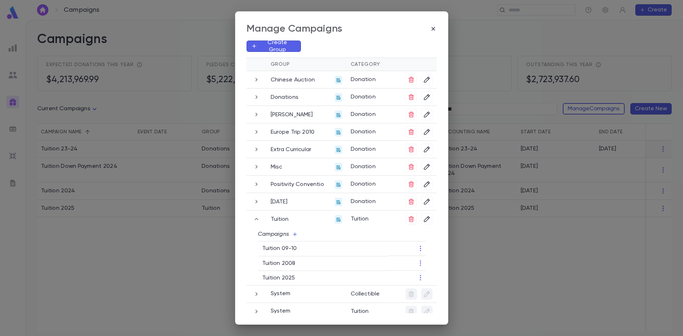
click at [205, 271] on div "Manage Campaigns Create Group Group Category Chinese Auction Donation Donations…" at bounding box center [341, 168] width 683 height 336
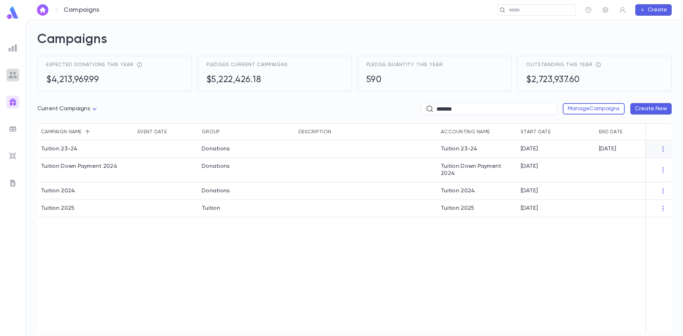
click at [11, 74] on img at bounding box center [13, 75] width 9 height 9
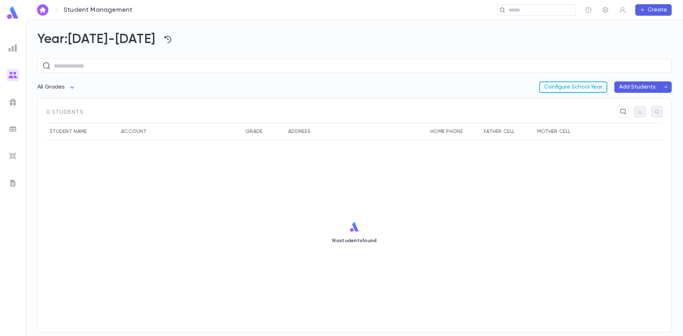
click at [566, 89] on button "Configure School Year" at bounding box center [573, 86] width 68 height 11
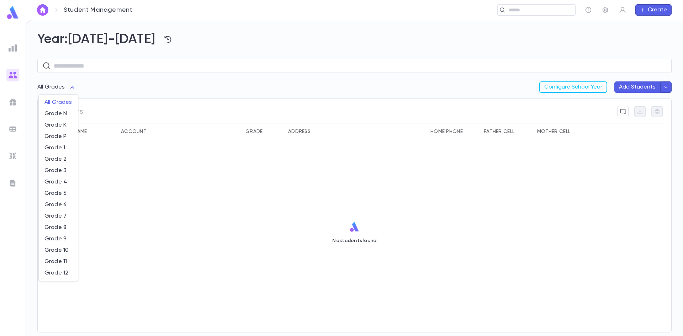
click at [70, 88] on body "Student Management ​ Create Year: 2025-2026 ​ All Grades Configure School Year …" at bounding box center [341, 178] width 683 height 316
click at [141, 87] on div at bounding box center [341, 168] width 683 height 336
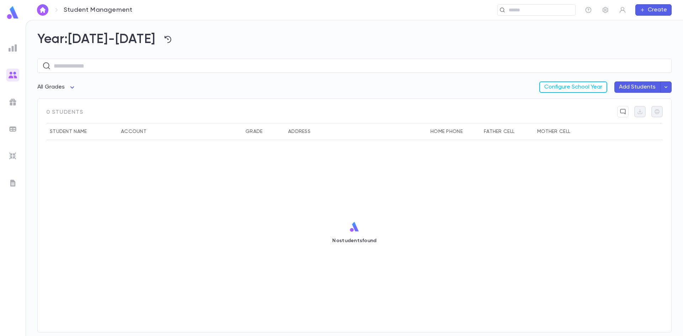
click at [667, 86] on icon "button" at bounding box center [665, 87] width 3 height 2
click at [609, 104] on li "Import Beta" at bounding box center [634, 101] width 78 height 13
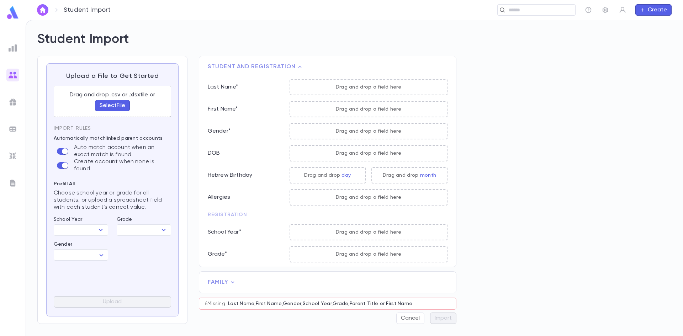
click at [107, 106] on button "Select File" at bounding box center [112, 105] width 35 height 11
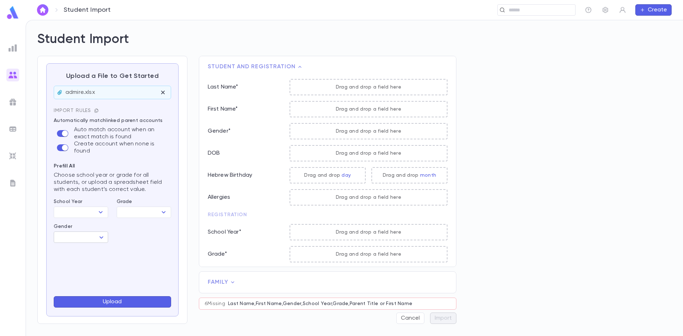
click at [101, 239] on body "Student Import ​ Create Student Import Upload a File to Get Started admire.xlsx…" at bounding box center [341, 178] width 683 height 316
click at [73, 248] on span "Male" at bounding box center [91, 249] width 61 height 7
type input "****"
click at [90, 302] on button "Upload" at bounding box center [112, 301] width 117 height 11
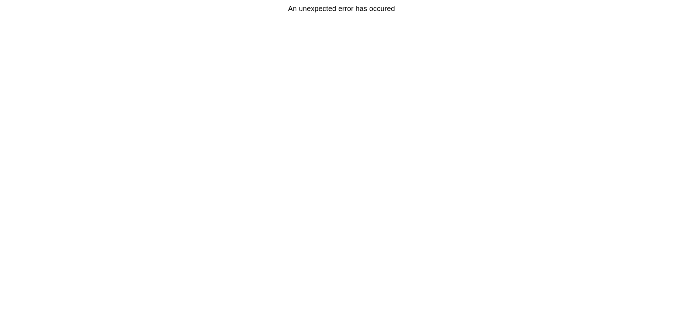
click at [369, 17] on html "An unexpected error has occured Jan 2025" at bounding box center [341, 8] width 683 height 17
click at [605, 17] on html "An unexpected error has occured Jan 2025" at bounding box center [341, 8] width 683 height 17
drag, startPoint x: 605, startPoint y: 37, endPoint x: 655, endPoint y: 51, distance: 52.0
click at [655, 17] on html "An unexpected error has occured Jan 2025" at bounding box center [341, 8] width 683 height 17
click at [468, 17] on html "An unexpected error has occured Jan 2025" at bounding box center [341, 8] width 683 height 17
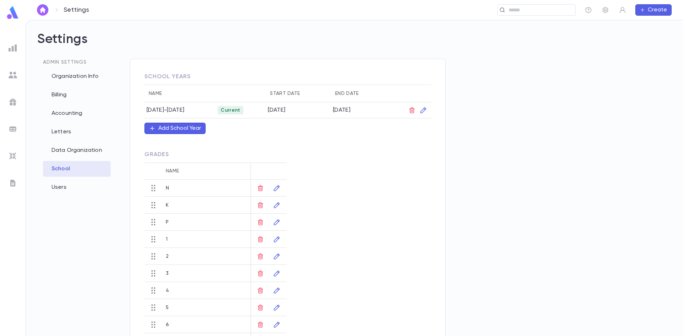
click at [173, 129] on div "Add School Year" at bounding box center [179, 128] width 43 height 7
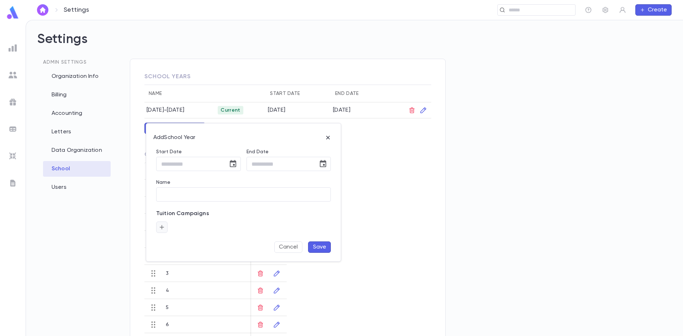
click at [163, 225] on icon "button" at bounding box center [162, 227] width 6 height 7
click at [235, 244] on icon "Open" at bounding box center [233, 246] width 9 height 9
click at [72, 247] on div at bounding box center [341, 168] width 683 height 336
click at [440, 194] on div at bounding box center [341, 168] width 683 height 336
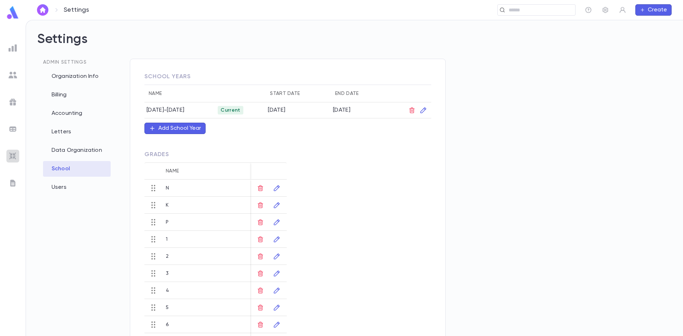
click at [13, 153] on img at bounding box center [13, 156] width 9 height 9
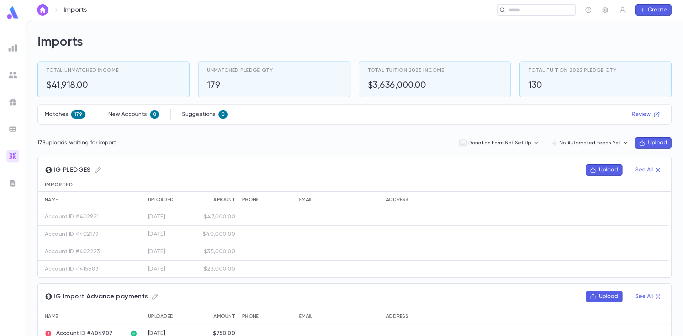
click at [640, 140] on icon "button" at bounding box center [642, 143] width 6 height 6
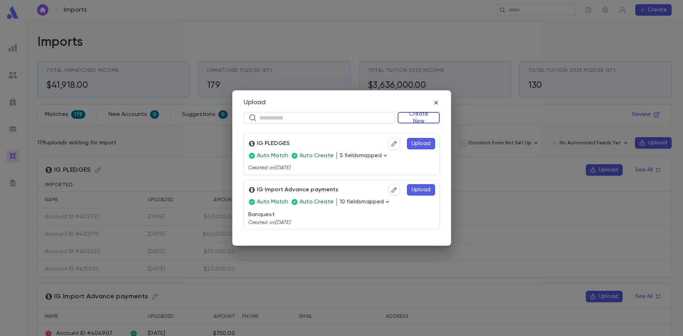
click at [427, 116] on button "Create New" at bounding box center [419, 117] width 42 height 11
click at [423, 129] on li "Accounts" at bounding box center [420, 131] width 41 height 11
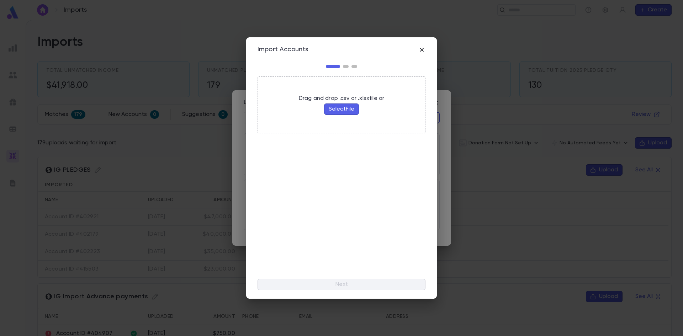
click at [420, 49] on icon "button" at bounding box center [421, 49] width 7 height 7
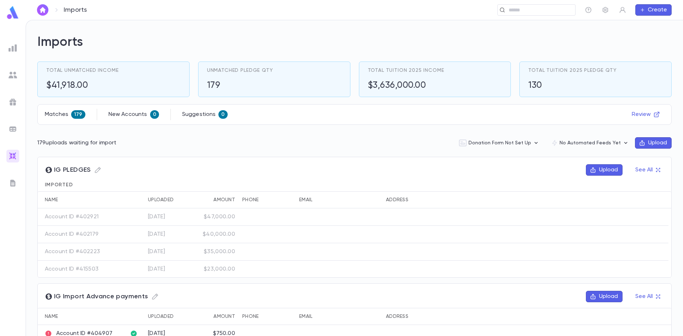
click at [10, 76] on img at bounding box center [13, 75] width 9 height 9
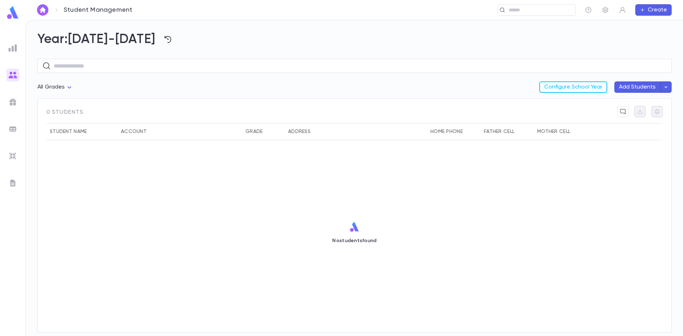
click at [666, 85] on icon "button" at bounding box center [666, 87] width 6 height 7
click at [609, 104] on li "Import Beta" at bounding box center [634, 101] width 78 height 13
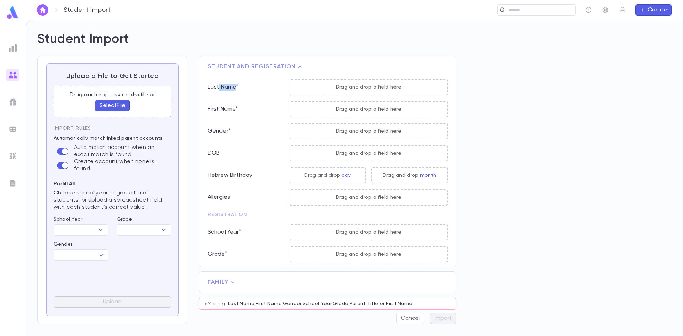
drag, startPoint x: 218, startPoint y: 88, endPoint x: 241, endPoint y: 88, distance: 22.8
click at [235, 87] on p "Last Name *" at bounding box center [246, 87] width 76 height 7
click at [330, 85] on p "Drag and drop a field here" at bounding box center [368, 87] width 157 height 6
drag, startPoint x: 333, startPoint y: 86, endPoint x: 338, endPoint y: 87, distance: 4.6
click at [338, 87] on p "Drag and drop a field here" at bounding box center [368, 87] width 157 height 6
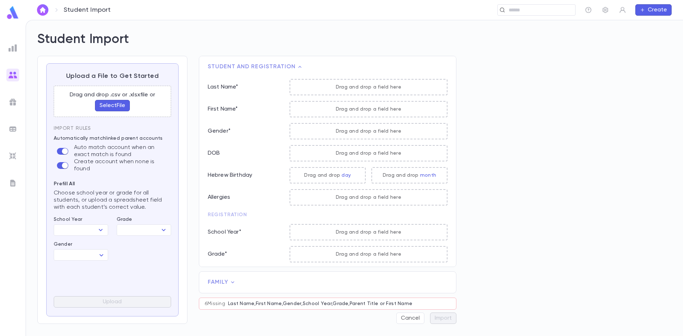
click at [361, 91] on div "Drag and drop a field here" at bounding box center [369, 87] width 158 height 16
click at [369, 202] on div "Drag and drop a field here" at bounding box center [369, 197] width 158 height 16
drag, startPoint x: 352, startPoint y: 87, endPoint x: 323, endPoint y: 97, distance: 30.6
click at [321, 98] on div "Last Name * Drag and drop a field here First Name * Drag and drop a field here …" at bounding box center [324, 184] width 245 height 223
click at [106, 104] on button "Select File" at bounding box center [112, 105] width 35 height 11
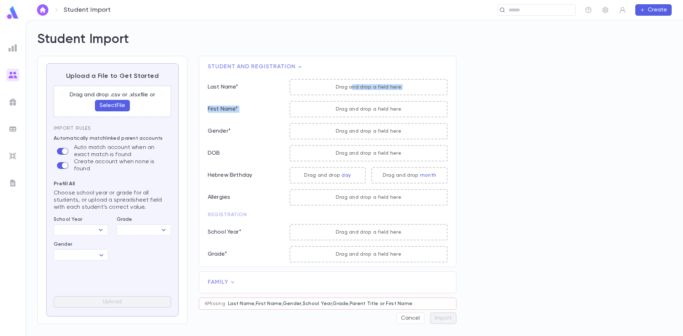
click at [107, 102] on button "Select File" at bounding box center [112, 105] width 35 height 11
click at [105, 105] on button "Select File" at bounding box center [112, 105] width 35 height 11
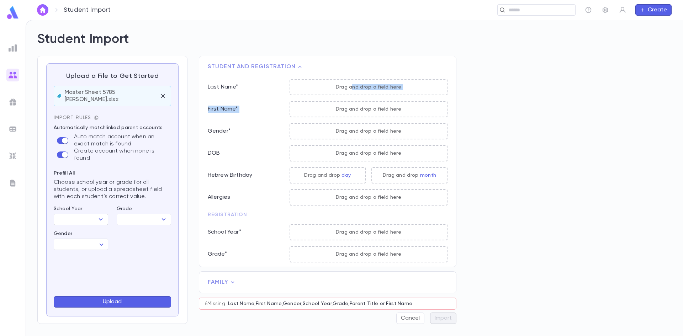
click at [99, 215] on icon "Open" at bounding box center [100, 219] width 9 height 9
click at [85, 228] on li "[DATE]-[DATE]" at bounding box center [81, 224] width 54 height 11
type input "*********"
click at [167, 215] on icon "Open" at bounding box center [163, 219] width 9 height 9
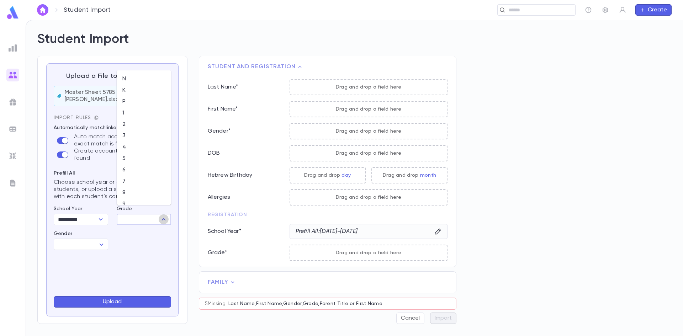
click at [167, 215] on icon "Close" at bounding box center [163, 219] width 9 height 9
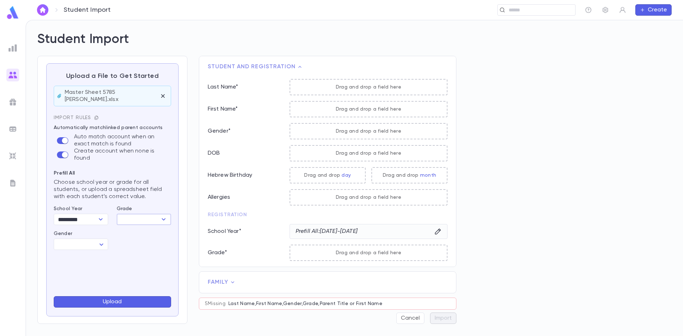
click at [167, 215] on icon "Open" at bounding box center [163, 219] width 9 height 9
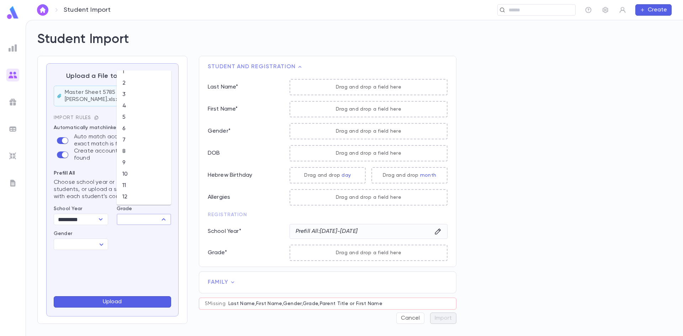
scroll to position [42, 0]
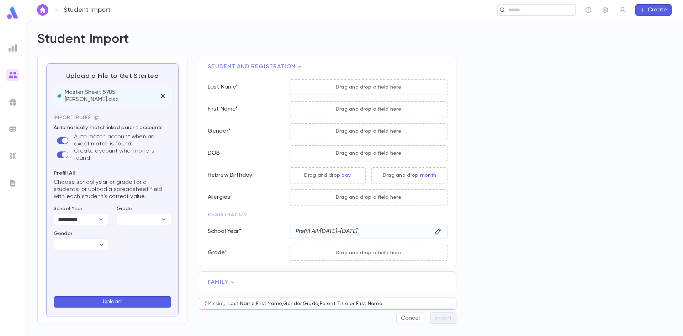
click at [133, 237] on div "Prefill All Choose school year or grade for all students, or upload a spreadshe…" at bounding box center [108, 207] width 126 height 85
click at [97, 235] on body "Student Import ​ Create Student Import Upload a File to Get Started Master Shee…" at bounding box center [341, 178] width 683 height 316
click at [74, 250] on span "Male" at bounding box center [91, 249] width 61 height 7
type input "****"
click at [215, 250] on p "Grade *" at bounding box center [246, 251] width 76 height 7
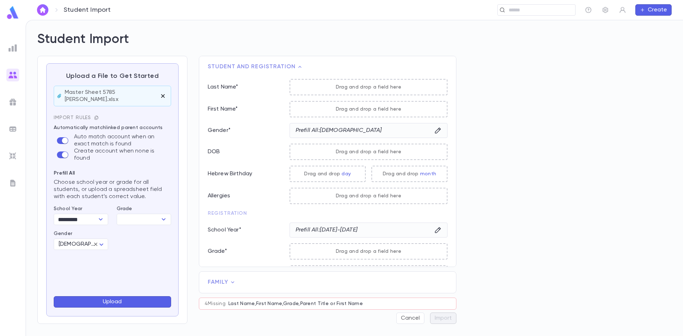
click at [163, 94] on icon "button" at bounding box center [163, 96] width 4 height 4
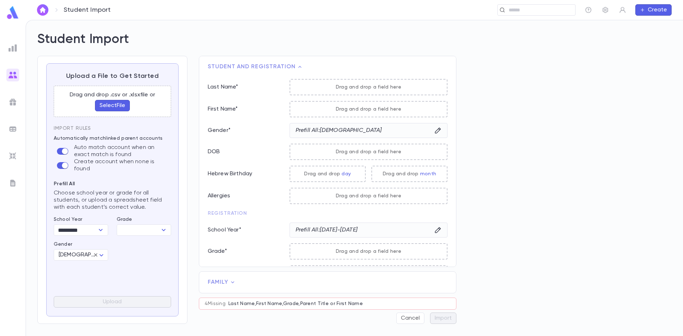
click at [109, 107] on button "Select File" at bounding box center [112, 105] width 35 height 11
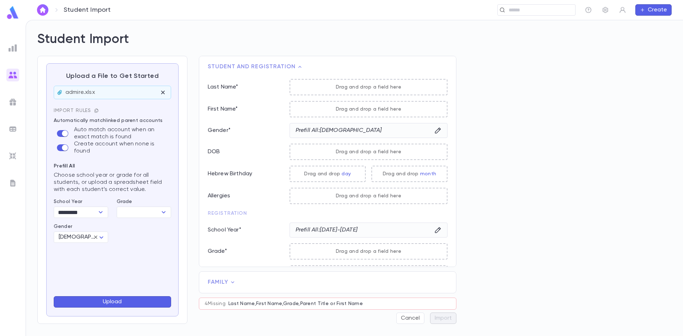
click at [118, 302] on button "Upload" at bounding box center [112, 301] width 117 height 11
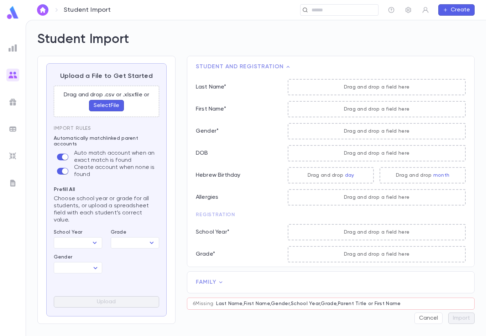
click at [115, 106] on button "Select File" at bounding box center [106, 105] width 35 height 11
click at [109, 107] on button "Select File" at bounding box center [106, 105] width 35 height 11
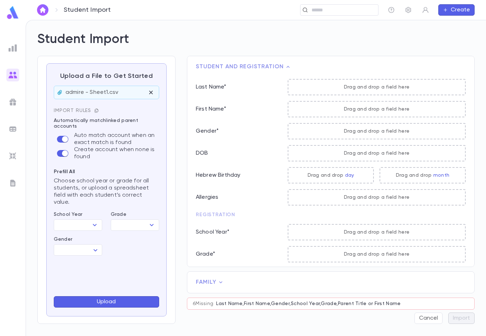
click at [94, 108] on icon "button" at bounding box center [96, 110] width 5 height 5
click at [94, 104] on div at bounding box center [243, 168] width 486 height 336
click at [96, 224] on icon "Open" at bounding box center [95, 225] width 4 height 2
click at [79, 231] on li "[DATE]-[DATE]" at bounding box center [78, 232] width 48 height 11
type input "*********"
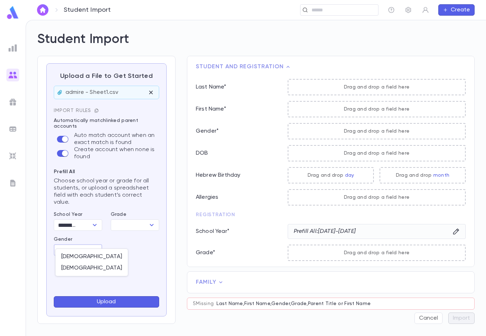
click at [96, 247] on body "Student Import ​ Create Student Import Upload a File to Get Started admire - Sh…" at bounding box center [243, 178] width 486 height 316
click at [80, 251] on li "Male" at bounding box center [91, 256] width 72 height 11
type input "****"
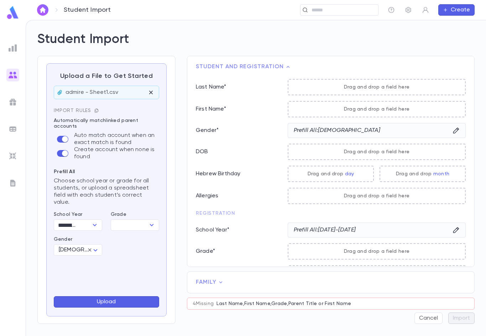
click at [128, 301] on button "Upload" at bounding box center [106, 301] width 105 height 11
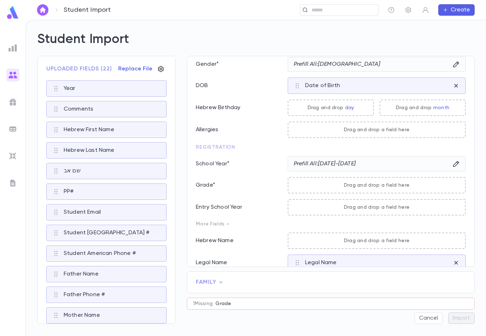
scroll to position [78, 0]
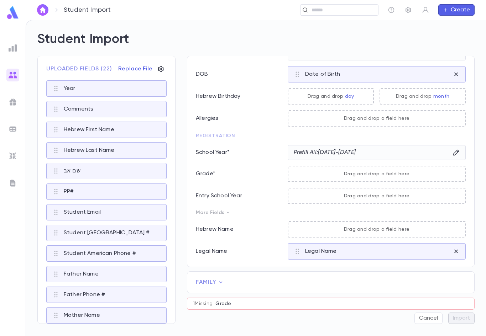
click at [207, 175] on p "Grade *" at bounding box center [239, 173] width 86 height 7
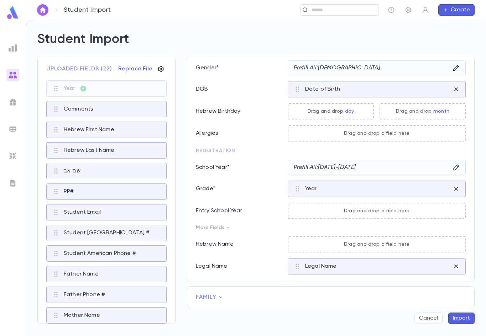
scroll to position [63, 0]
click at [454, 189] on icon "button" at bounding box center [456, 189] width 4 height 4
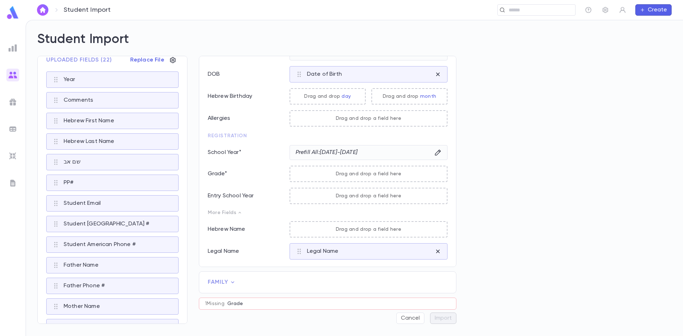
scroll to position [0, 0]
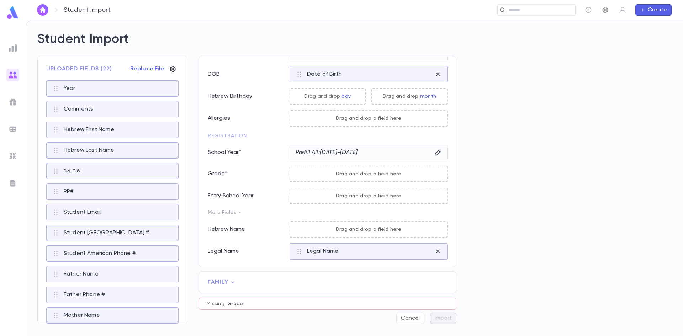
click at [485, 10] on icon "button" at bounding box center [606, 10] width 6 height 6
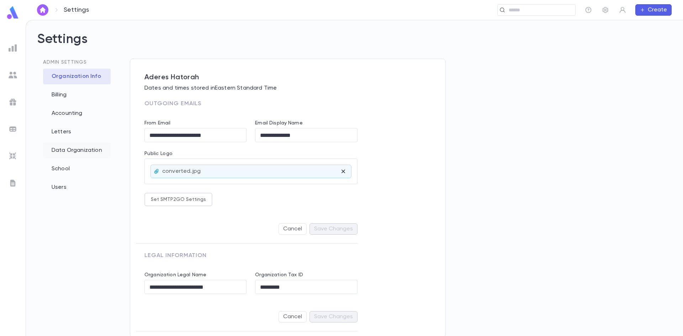
click at [70, 149] on div "Data Organization" at bounding box center [77, 151] width 68 height 16
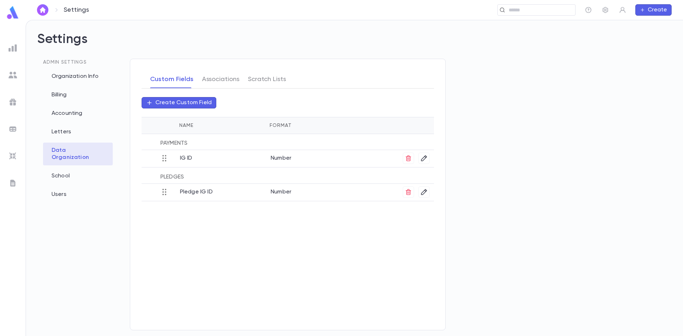
click at [173, 101] on p "Create Custom Field" at bounding box center [183, 102] width 56 height 7
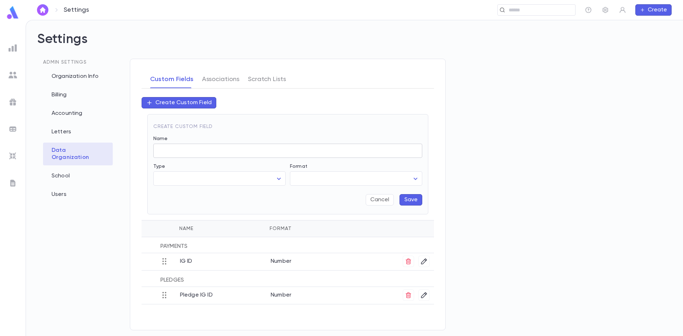
click at [171, 155] on input "Name" at bounding box center [287, 151] width 269 height 14
type input "**********"
click at [485, 13] on button "Create" at bounding box center [653, 9] width 36 height 11
click at [485, 11] on div at bounding box center [341, 168] width 683 height 336
click at [485, 10] on button "Create" at bounding box center [653, 9] width 36 height 11
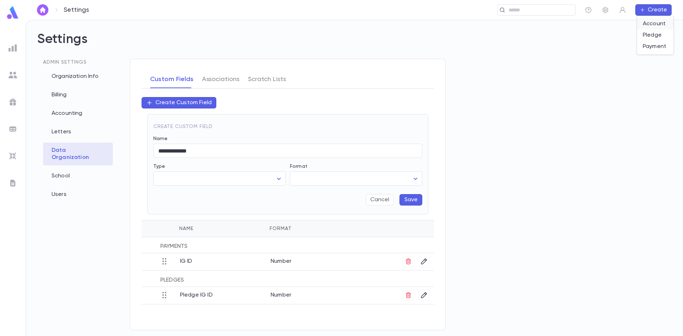
click at [485, 23] on li "Account" at bounding box center [655, 23] width 36 height 11
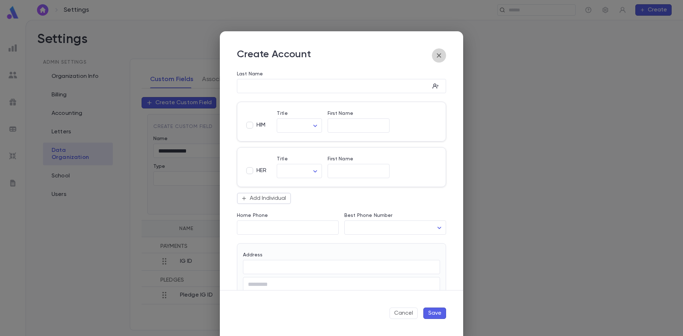
click at [438, 57] on icon "button" at bounding box center [439, 55] width 4 height 4
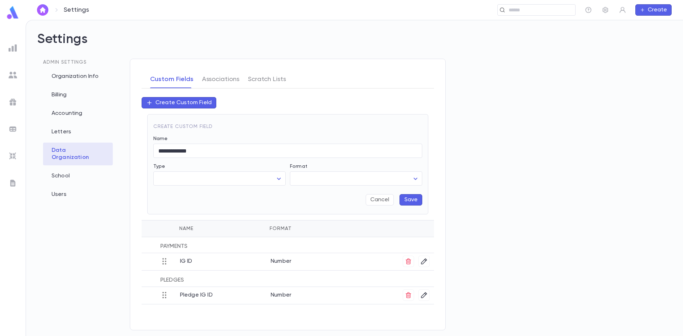
click at [485, 6] on button "Create" at bounding box center [653, 9] width 36 height 11
click at [485, 36] on li "Pledge" at bounding box center [655, 35] width 36 height 11
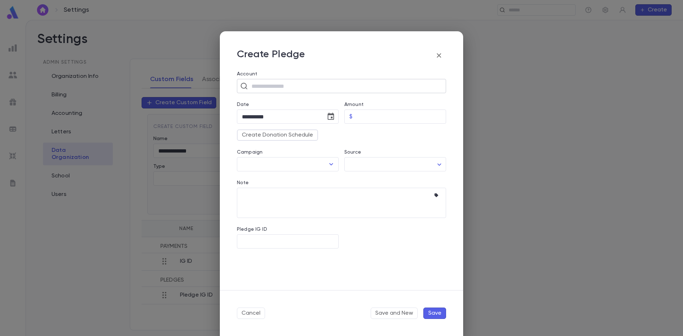
click at [323, 87] on input "text" at bounding box center [346, 86] width 194 height 14
click at [109, 248] on div "**********" at bounding box center [341, 168] width 683 height 336
click at [440, 54] on icon "button" at bounding box center [439, 55] width 4 height 4
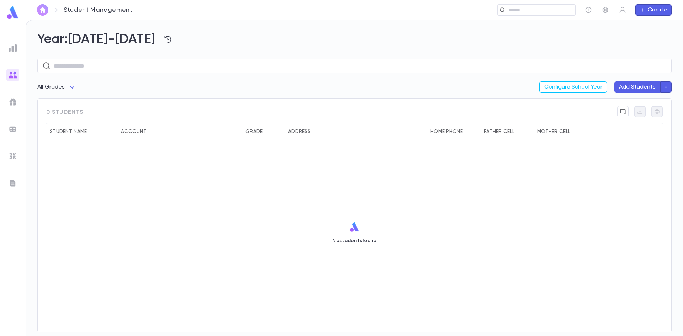
click at [41, 10] on img "button" at bounding box center [42, 10] width 9 height 6
